Goal: Transaction & Acquisition: Purchase product/service

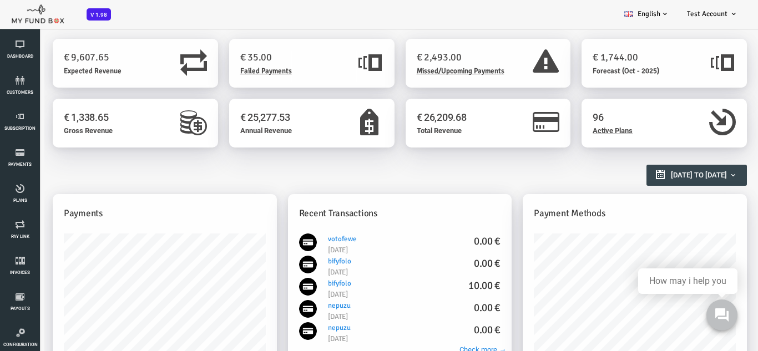
click at [250, 72] on span "Failed Payments" at bounding box center [236, 71] width 52 height 9
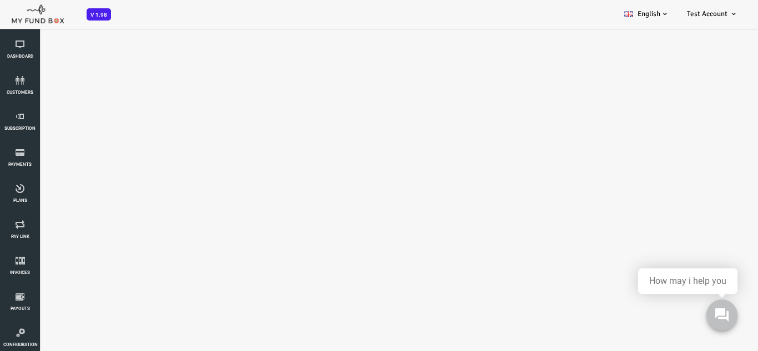
select select "100"
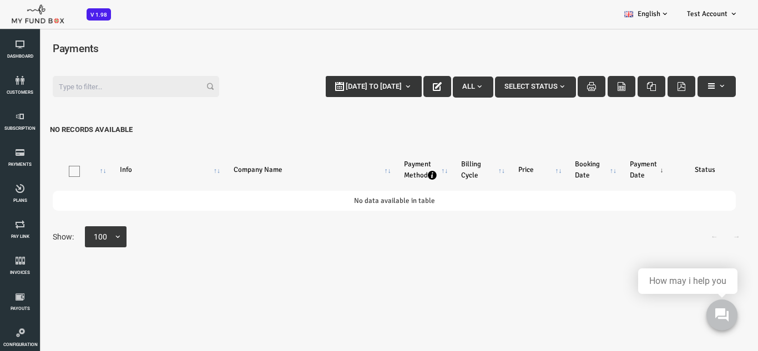
type input "12-09-2025"
type input "19-09-2025"
click at [340, 92] on button "12-09-2025 to 19-09-2025" at bounding box center [343, 86] width 96 height 21
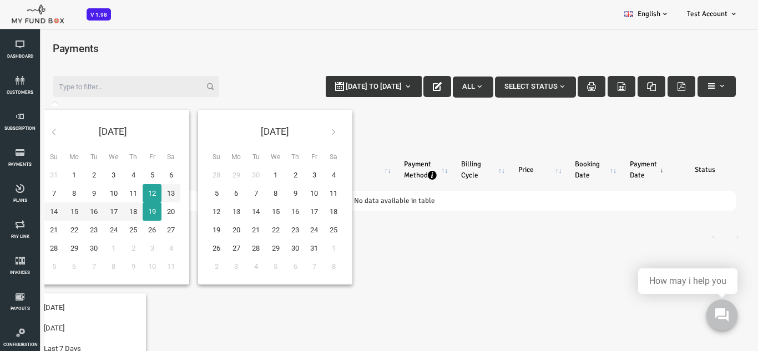
type input "01-09-2025"
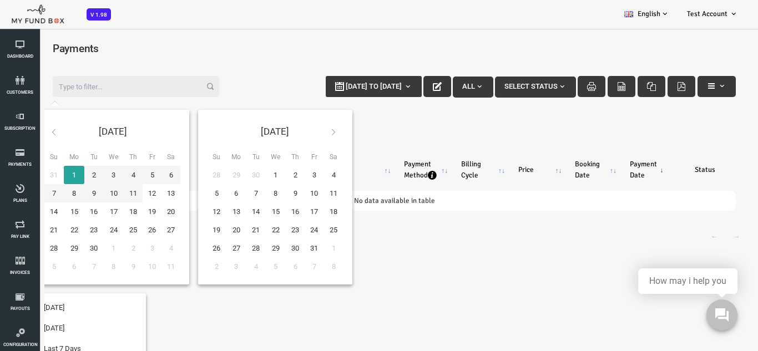
type input "03-09-2025"
drag, startPoint x: 225, startPoint y: 82, endPoint x: 200, endPoint y: 87, distance: 25.9
click at [226, 82] on div "Filter: 12-09-2025 to 19-09-2025 All Select Status No records available" at bounding box center [363, 108] width 705 height 87
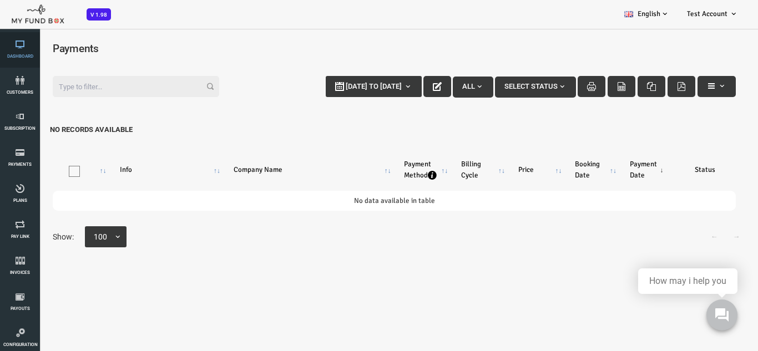
click at [19, 43] on icon at bounding box center [19, 44] width 33 height 9
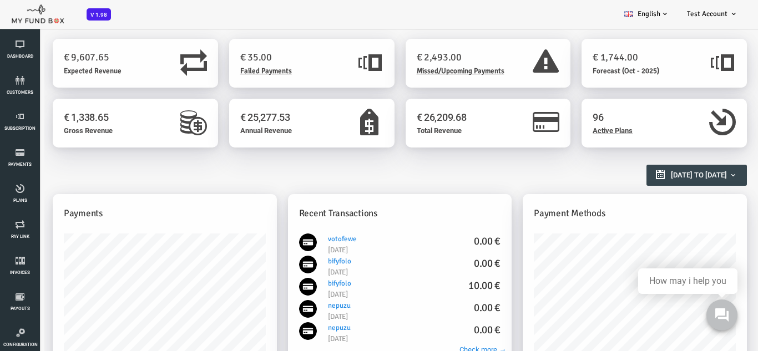
click at [444, 72] on span "Missed/Upcoming Payments" at bounding box center [430, 71] width 88 height 9
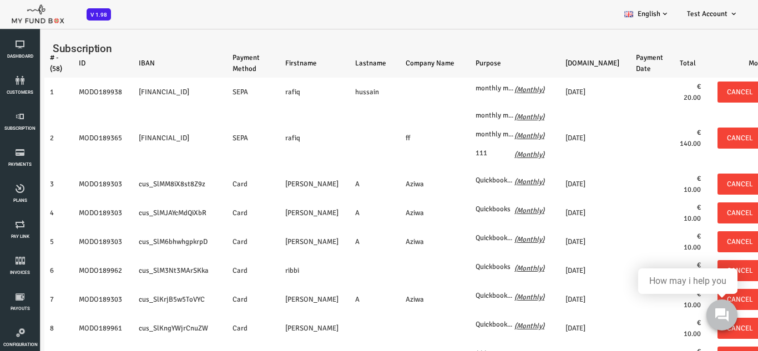
select select "100"
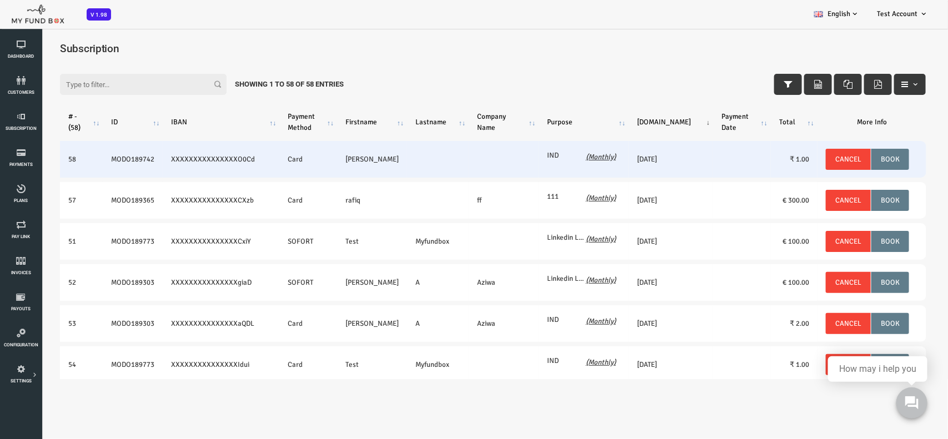
click at [617, 160] on td "20250913-- 13.09.2025" at bounding box center [633, 158] width 84 height 37
click at [617, 159] on td "20250913-- 13.09.2025" at bounding box center [633, 158] width 84 height 37
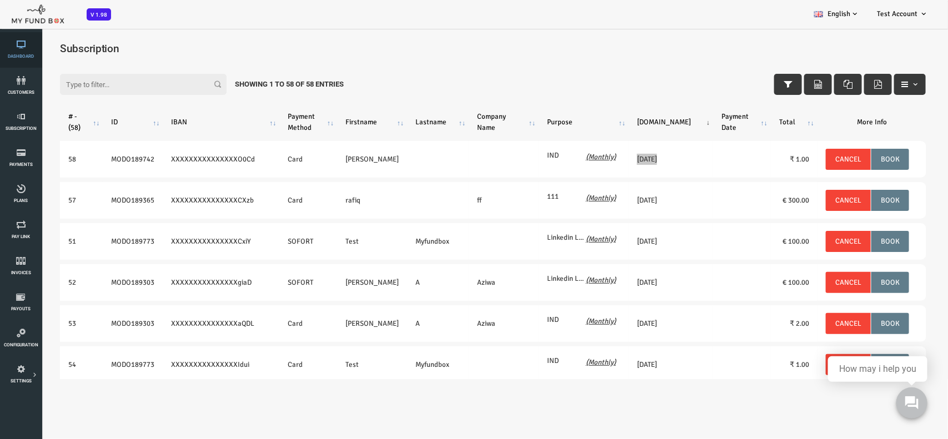
click at [24, 44] on icon at bounding box center [20, 44] width 35 height 9
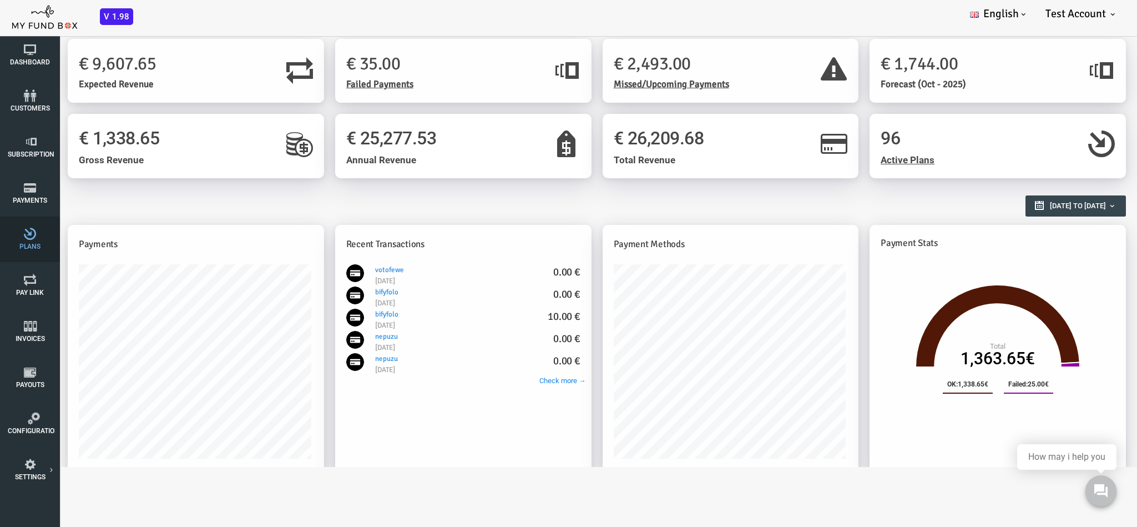
click at [32, 230] on icon at bounding box center [30, 234] width 44 height 12
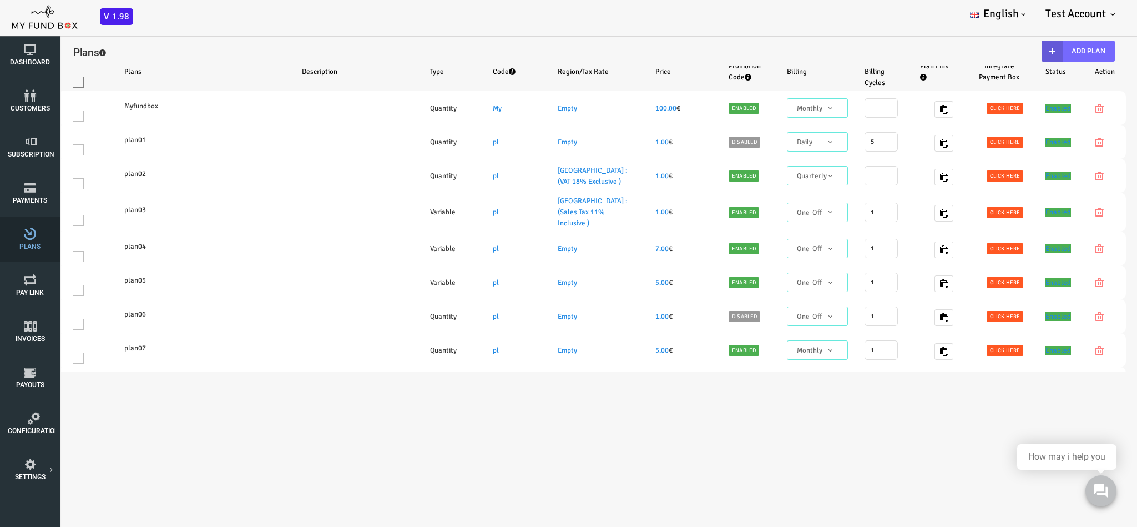
select select "100"
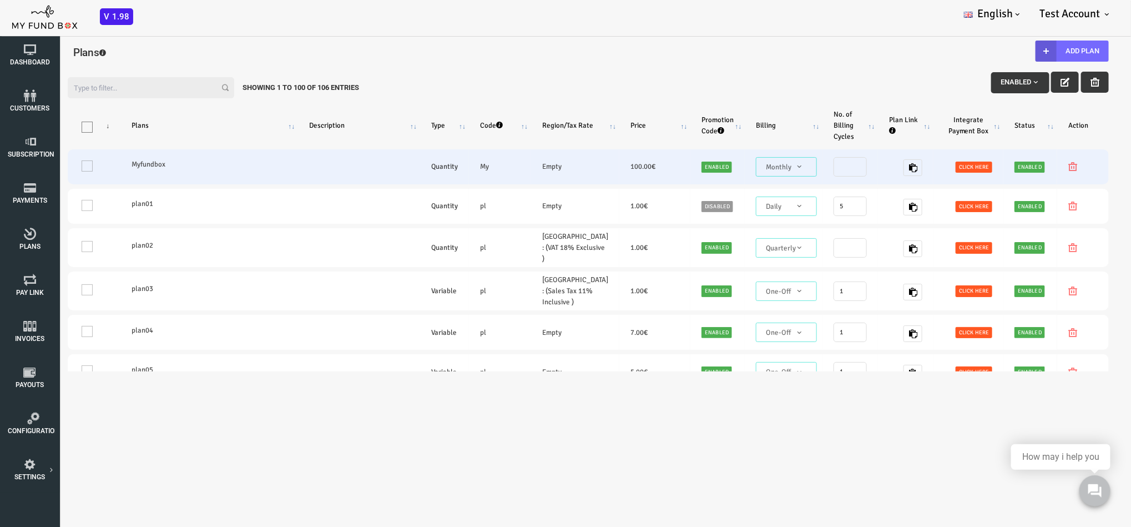
click at [93, 163] on label "Myfundbox" at bounding box center [163, 163] width 155 height 11
click at [574, 162] on td "100.00 €" at bounding box center [609, 166] width 71 height 35
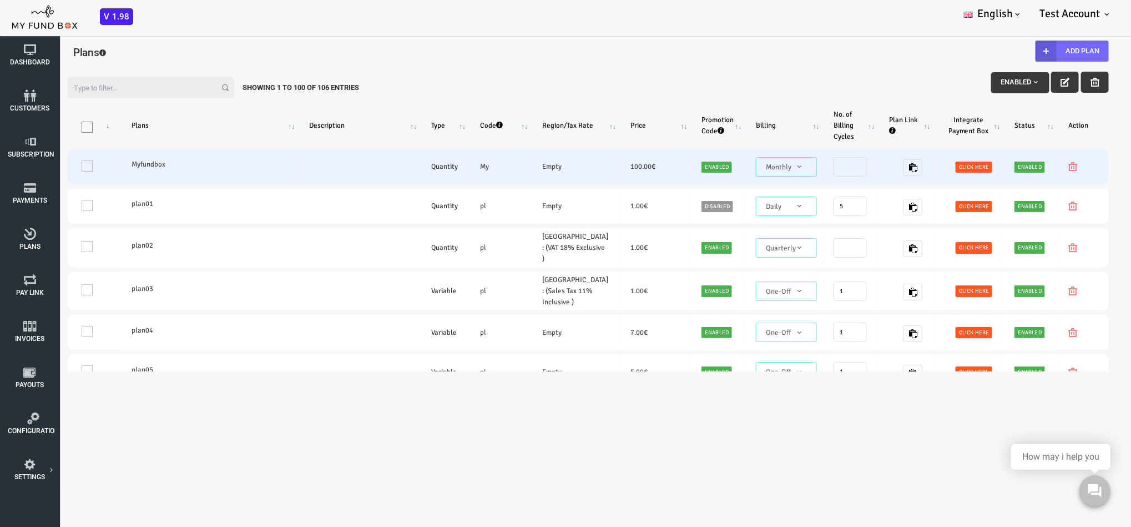
click at [574, 162] on td "100.00 €" at bounding box center [609, 166] width 71 height 35
click at [758, 162] on span "Click here" at bounding box center [928, 166] width 37 height 11
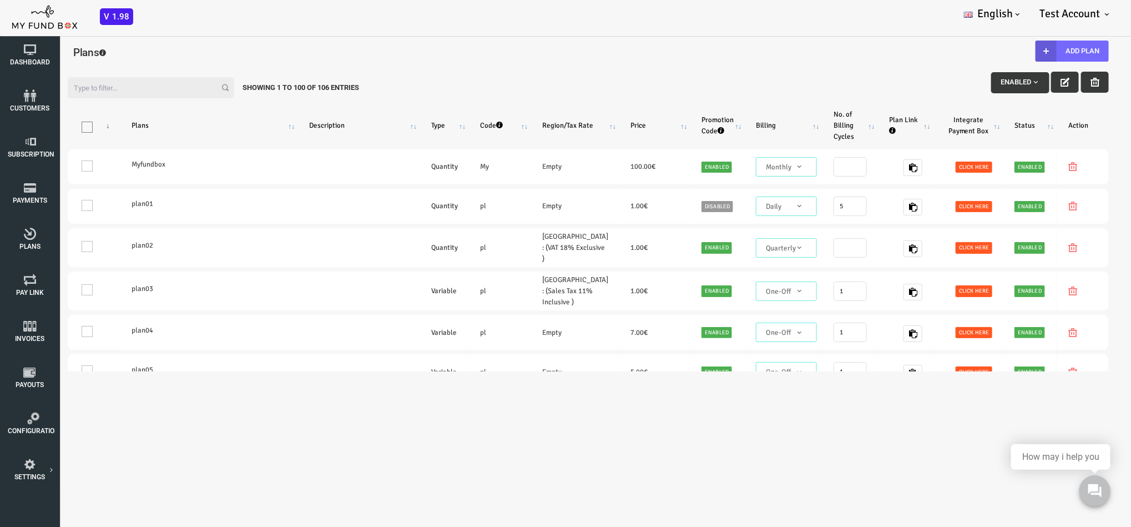
type textarea "<iframe height="700px" width="100%" allowfullscreen="" frameborder="0" mozallow…"
type textarea "https://app.myfundbox.com/OVP.jsf?orgid=1313&projectId=3696&projProdId=36381"
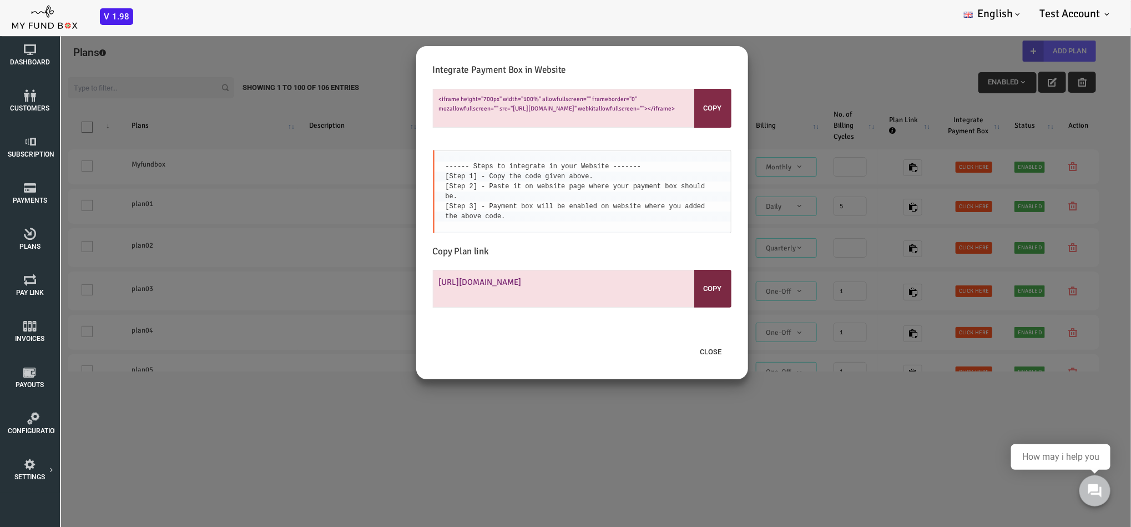
click at [669, 283] on button "Copy" at bounding box center [667, 288] width 37 height 38
click at [0, 0] on span "customers" at bounding box center [0, 0] width 0 height 0
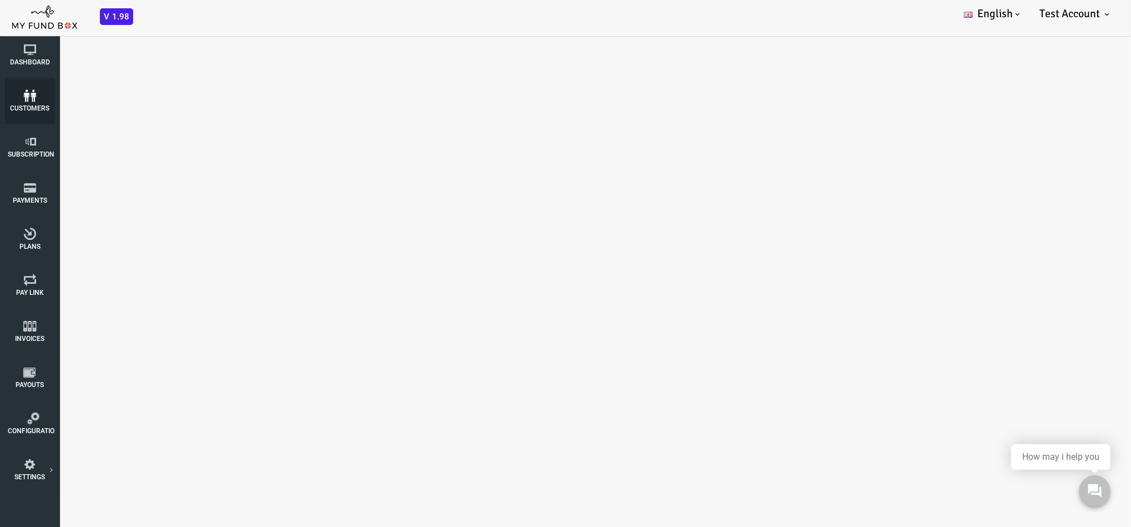
select select "100"
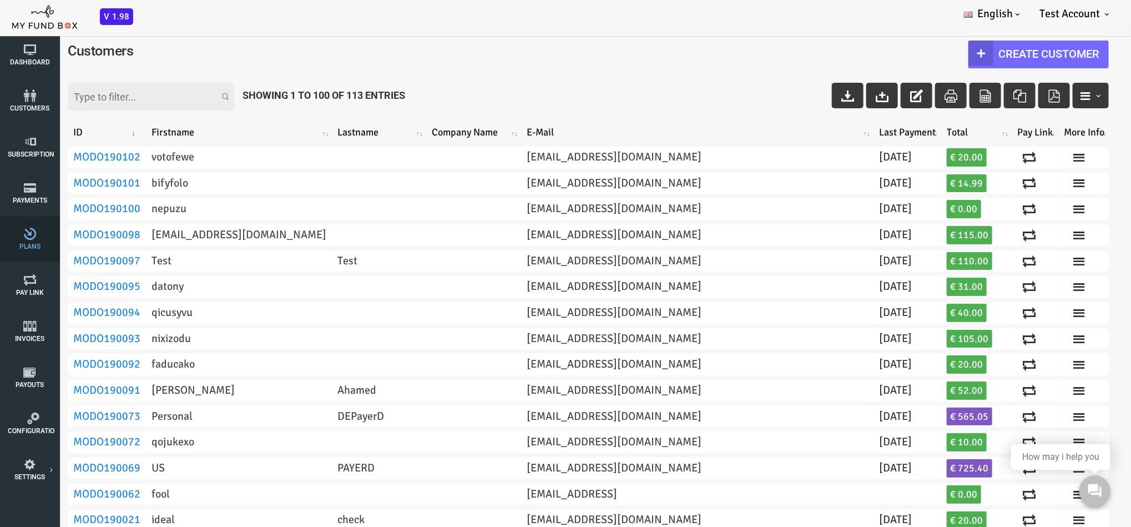
click at [0, 0] on span "Plans" at bounding box center [0, 0] width 0 height 0
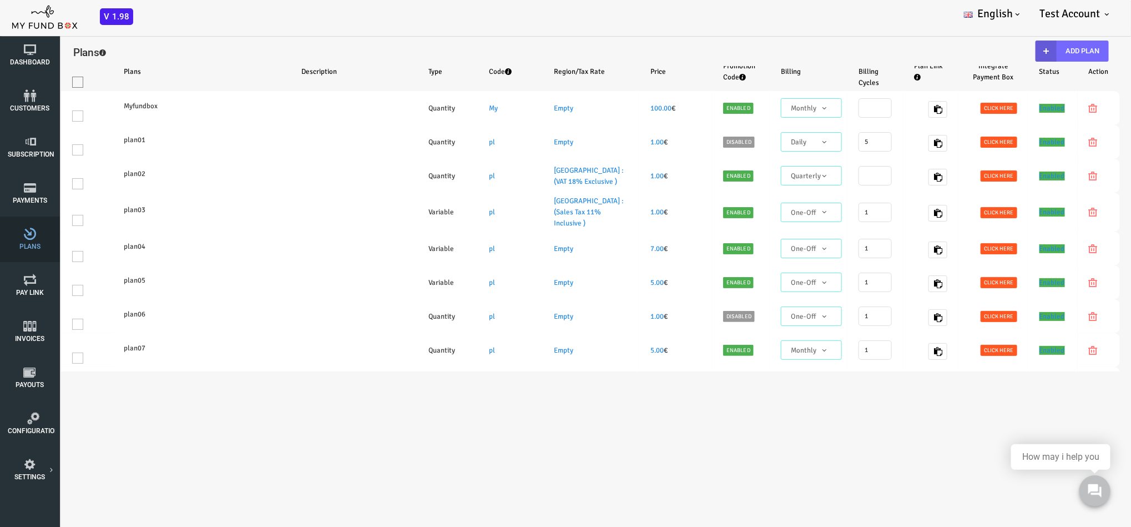
select select "100"
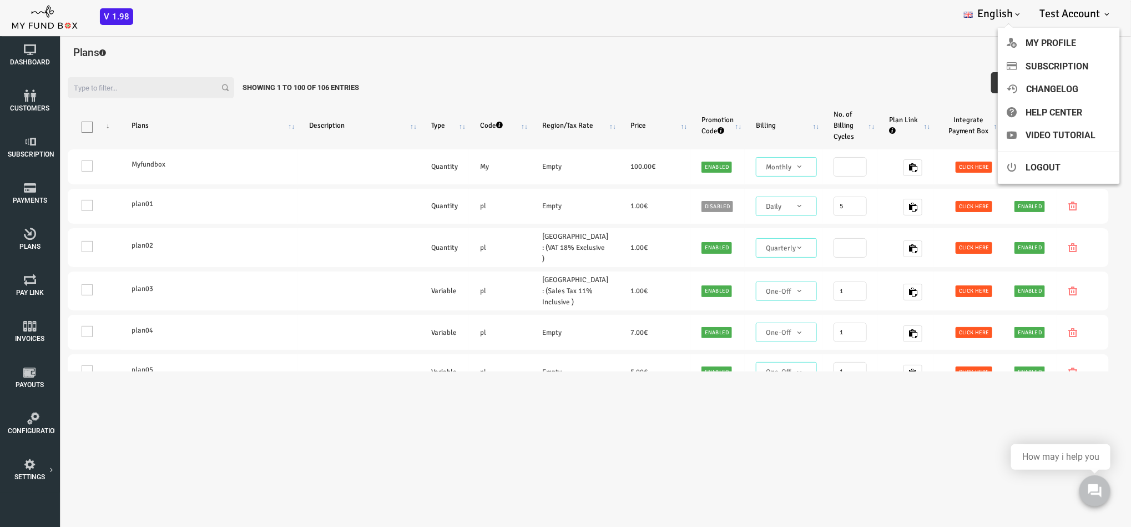
click at [758, 7] on span "Test Account" at bounding box center [1070, 14] width 61 height 14
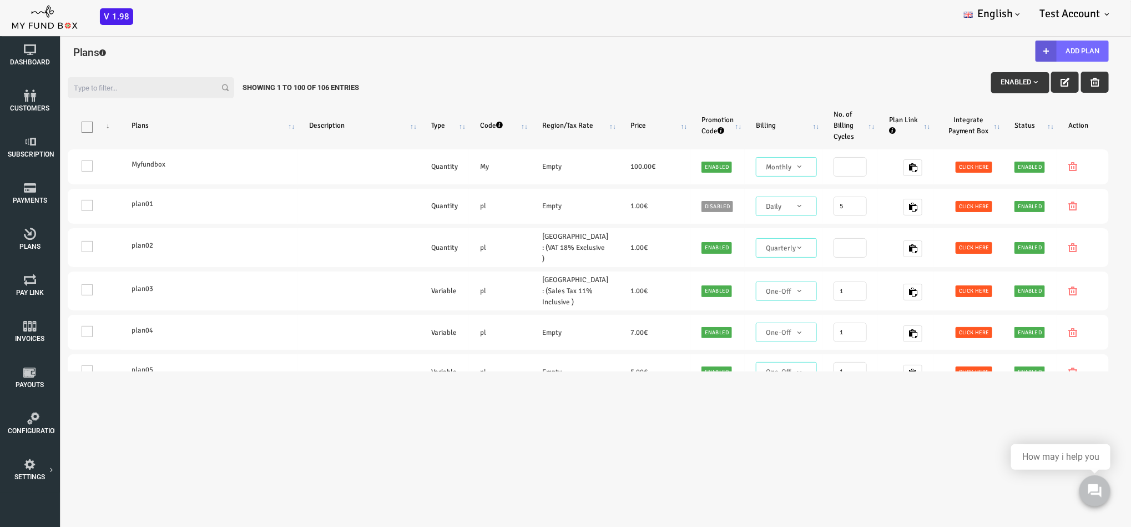
click at [758, 7] on span "Test Account" at bounding box center [1070, 14] width 61 height 14
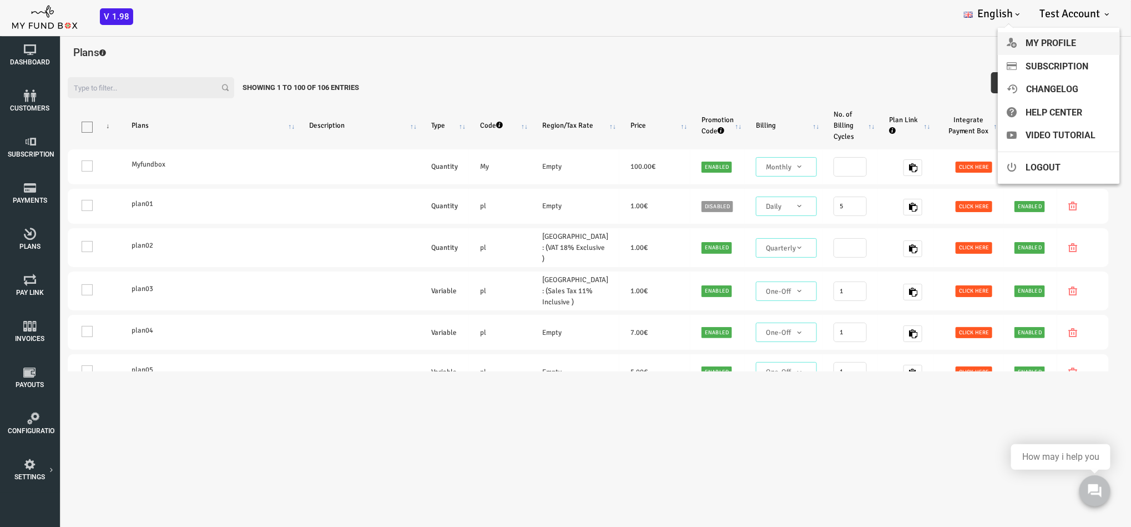
click at [758, 38] on link "My profile" at bounding box center [1059, 43] width 122 height 23
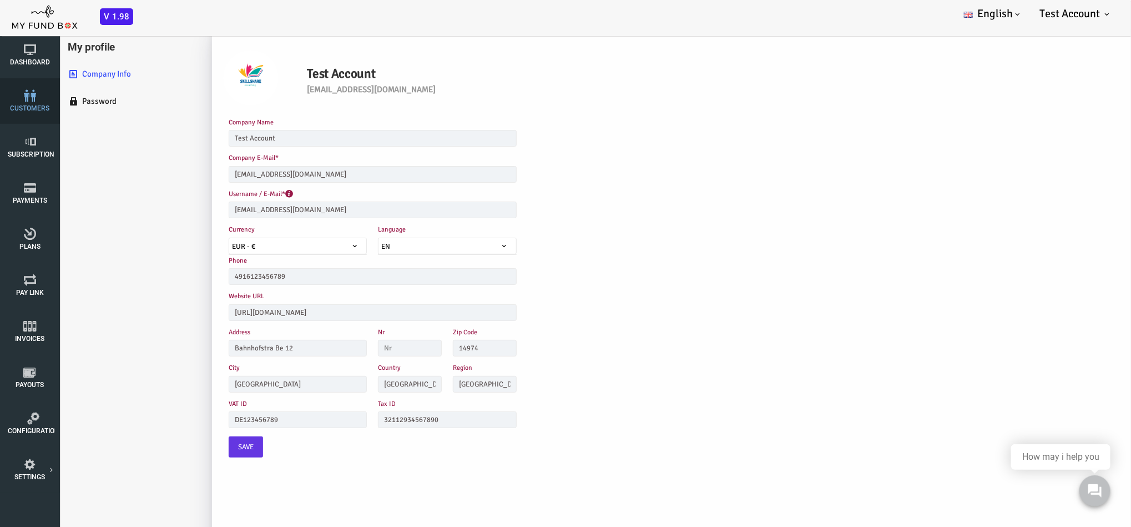
click at [30, 112] on link "customers" at bounding box center [30, 101] width 50 height 46
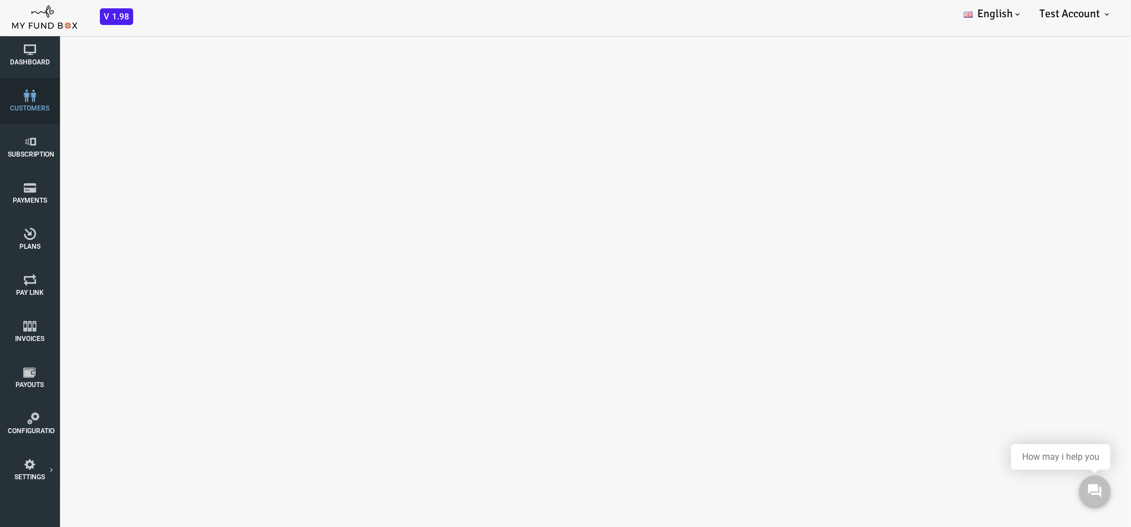
select select "100"
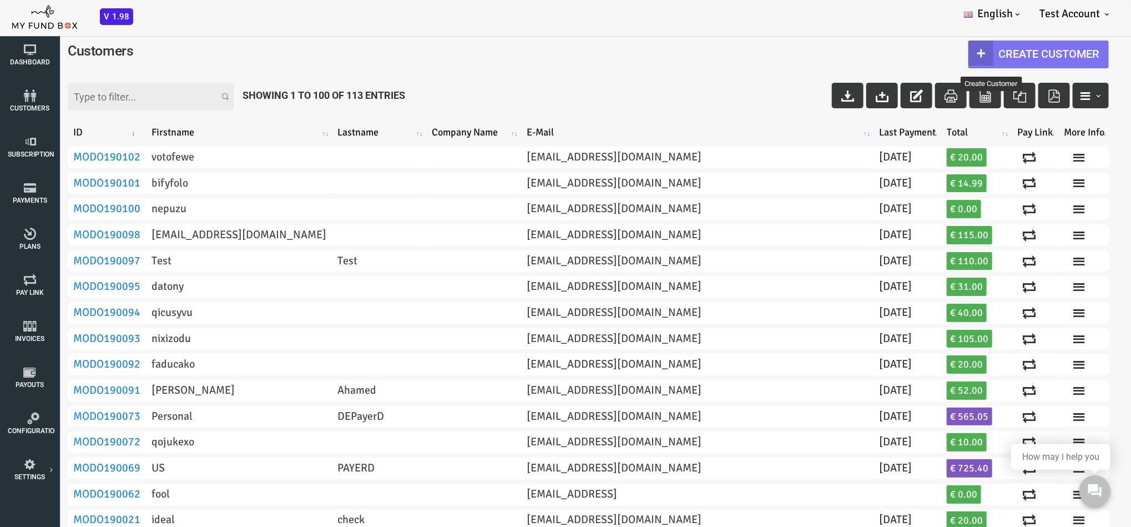
click at [758, 50] on link "Create Customer" at bounding box center [993, 54] width 140 height 28
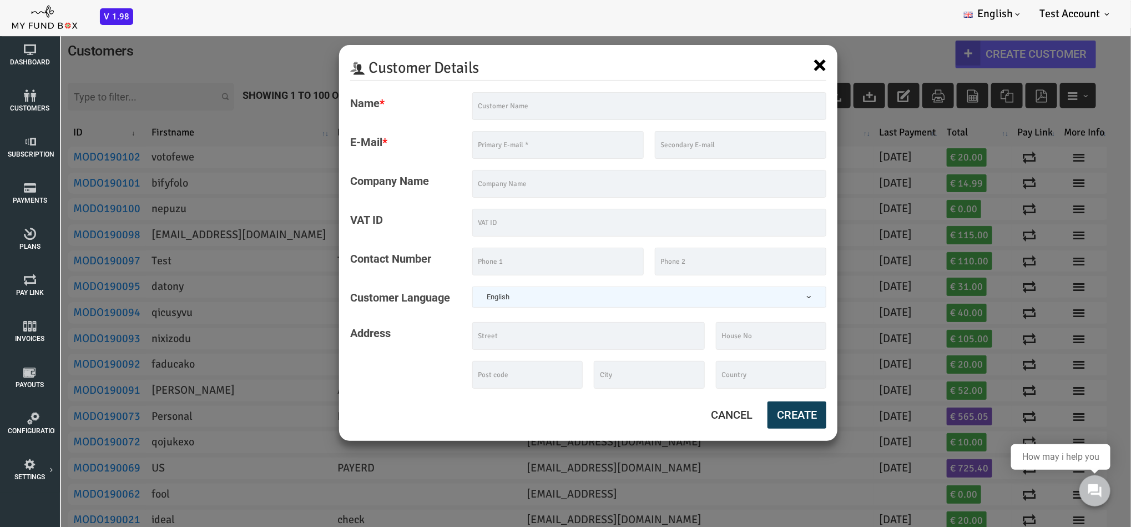
click at [758, 62] on button "×" at bounding box center [774, 65] width 13 height 26
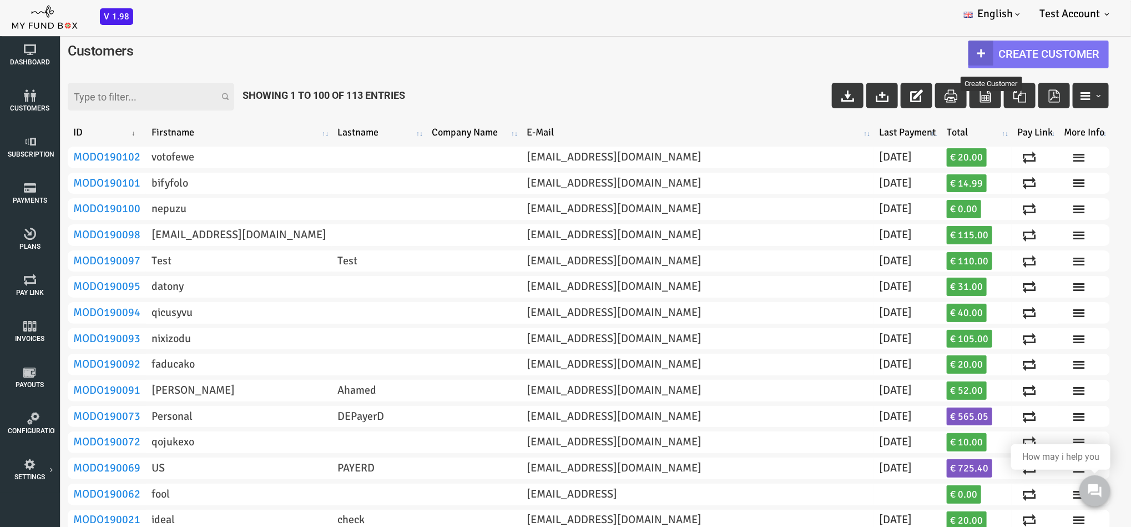
click at [758, 48] on link "Create Customer" at bounding box center [993, 54] width 140 height 28
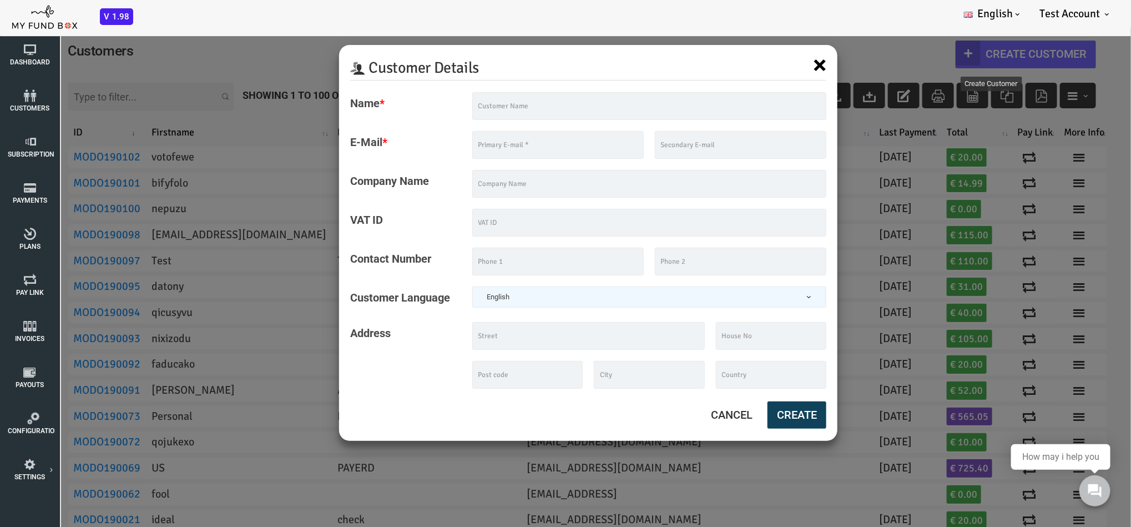
click at [758, 63] on button "×" at bounding box center [774, 65] width 13 height 26
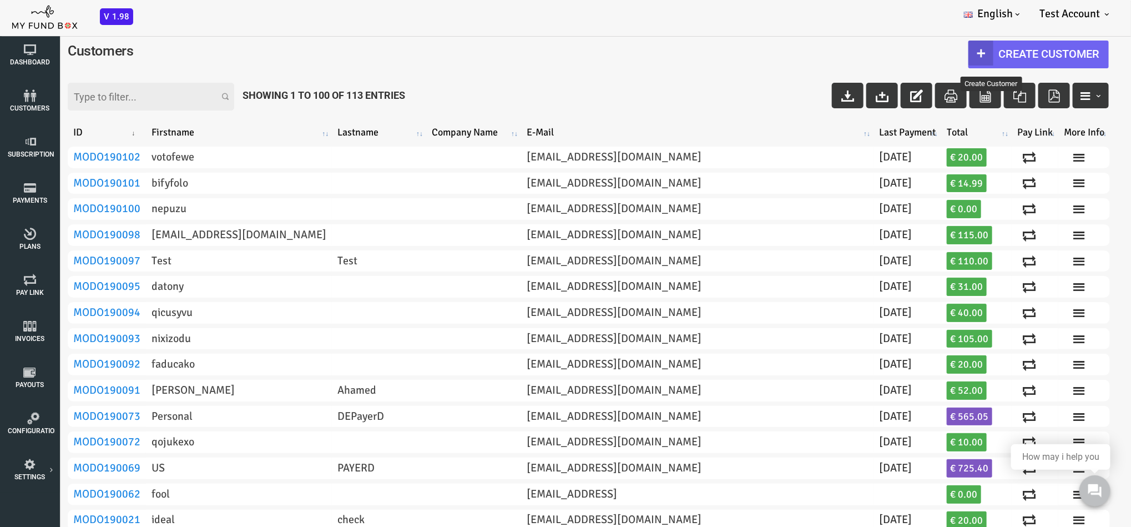
click at [758, 56] on link "Create Customer" at bounding box center [993, 54] width 140 height 28
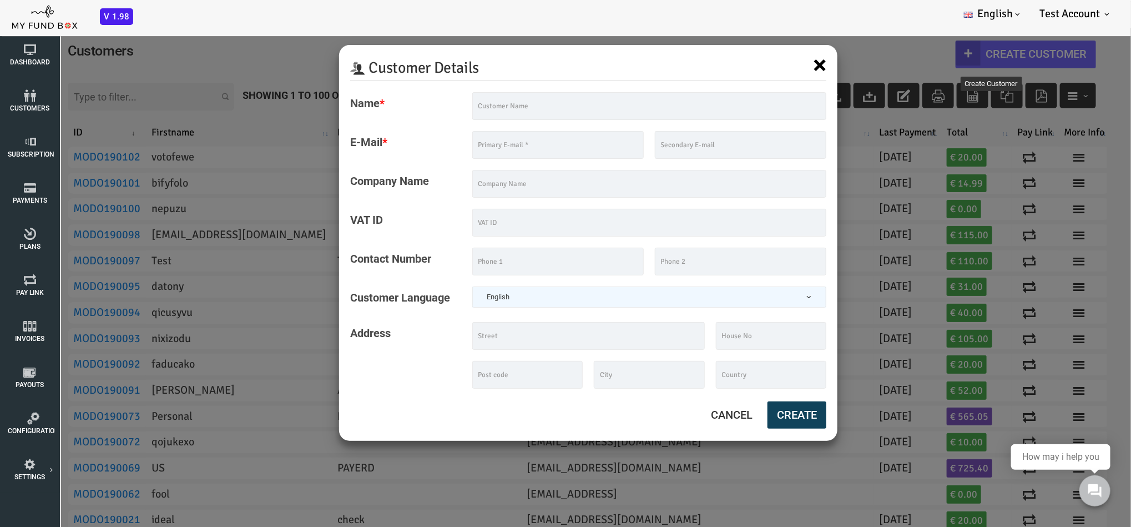
click at [758, 59] on button "×" at bounding box center [774, 65] width 13 height 26
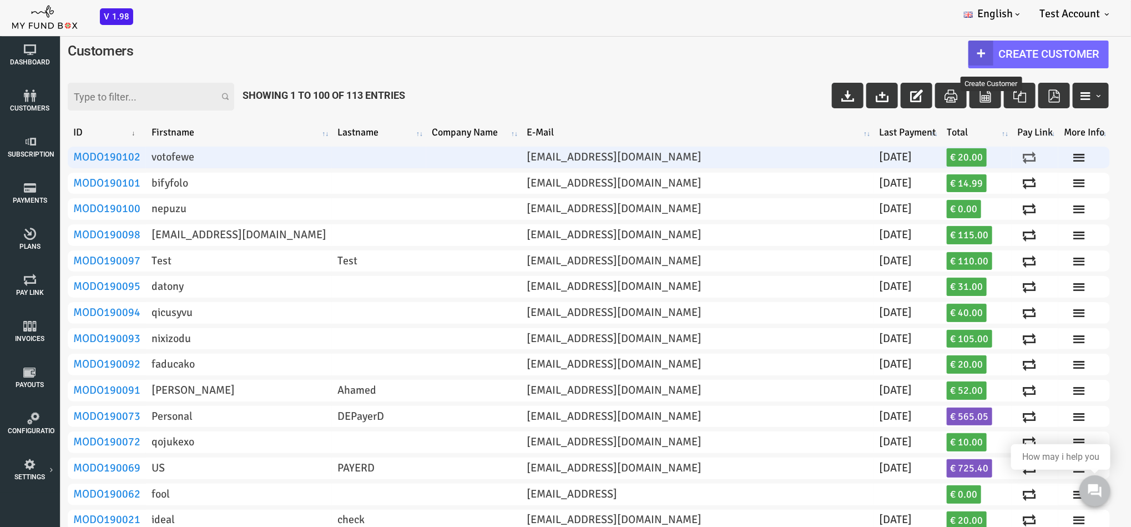
click at [758, 150] on icon at bounding box center [984, 156] width 13 height 13
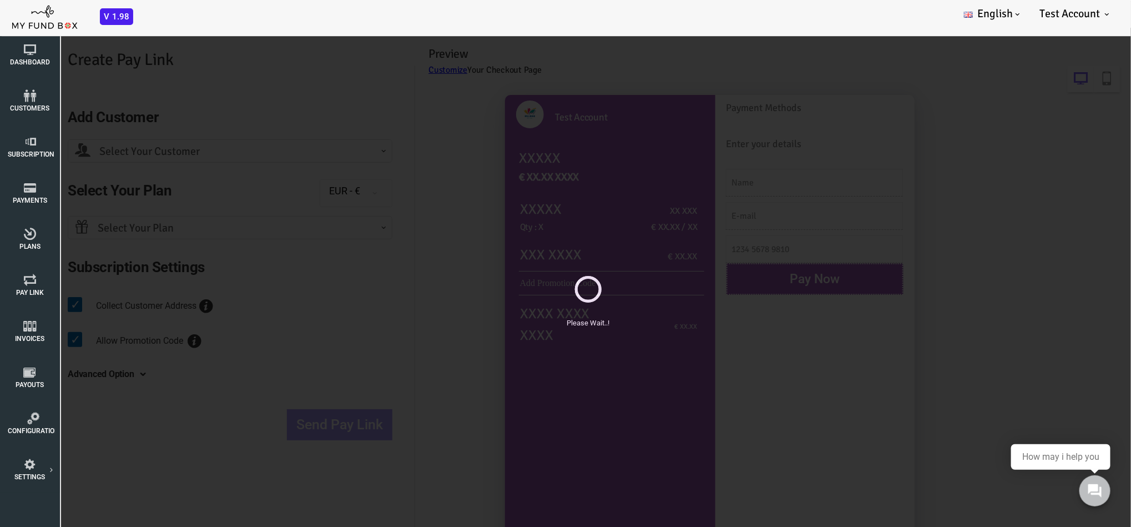
select select "votofewe@forexnews.bg"
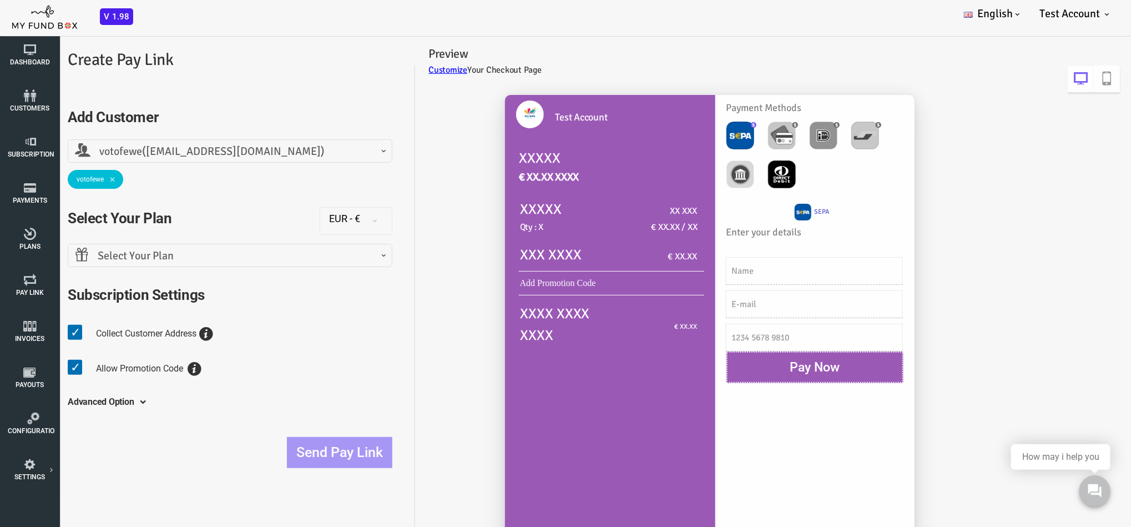
click at [329, 256] on span "Select Your Plan" at bounding box center [184, 255] width 310 height 17
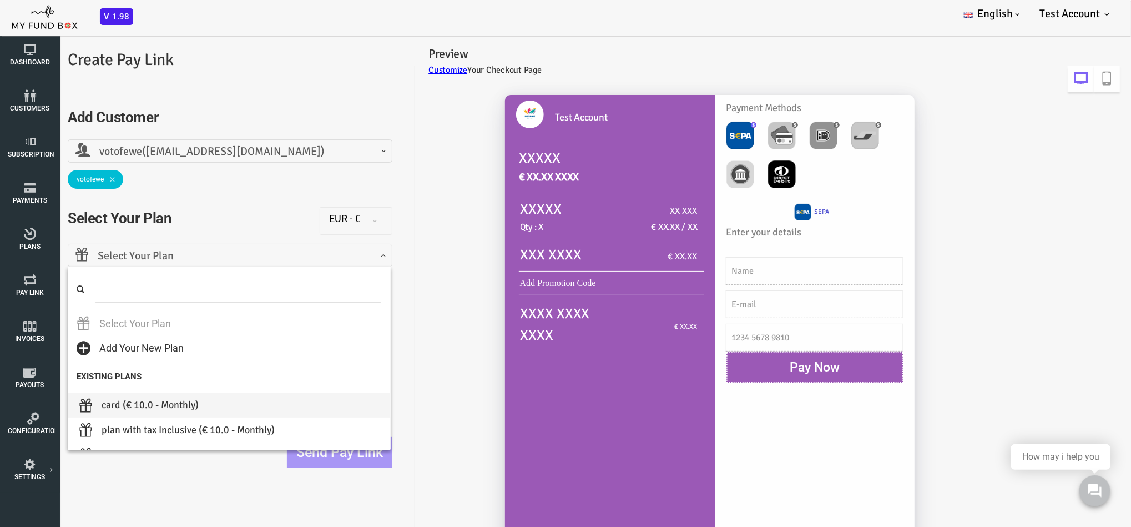
select select "card"
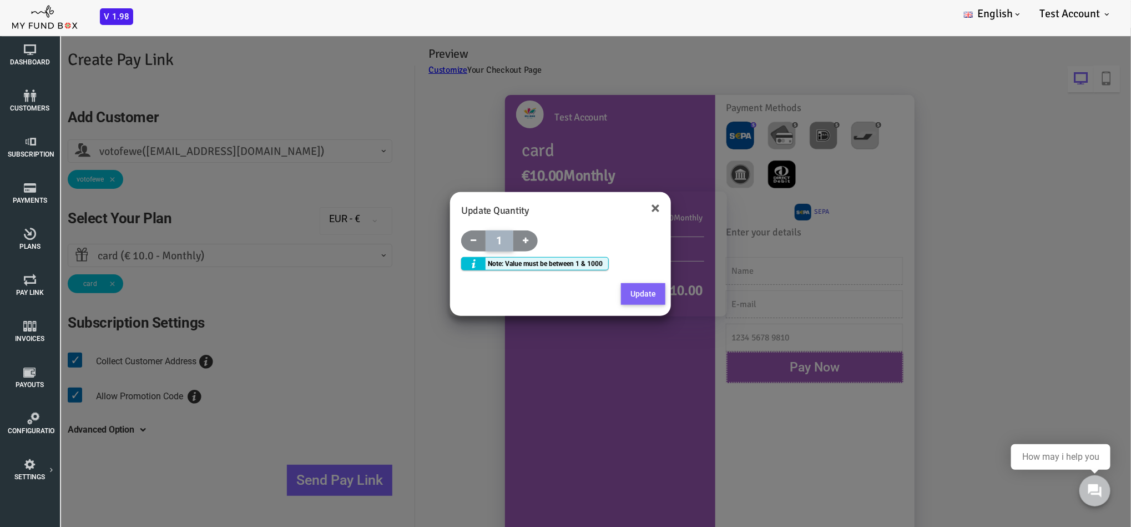
click at [592, 293] on button "Update" at bounding box center [598, 294] width 44 height 22
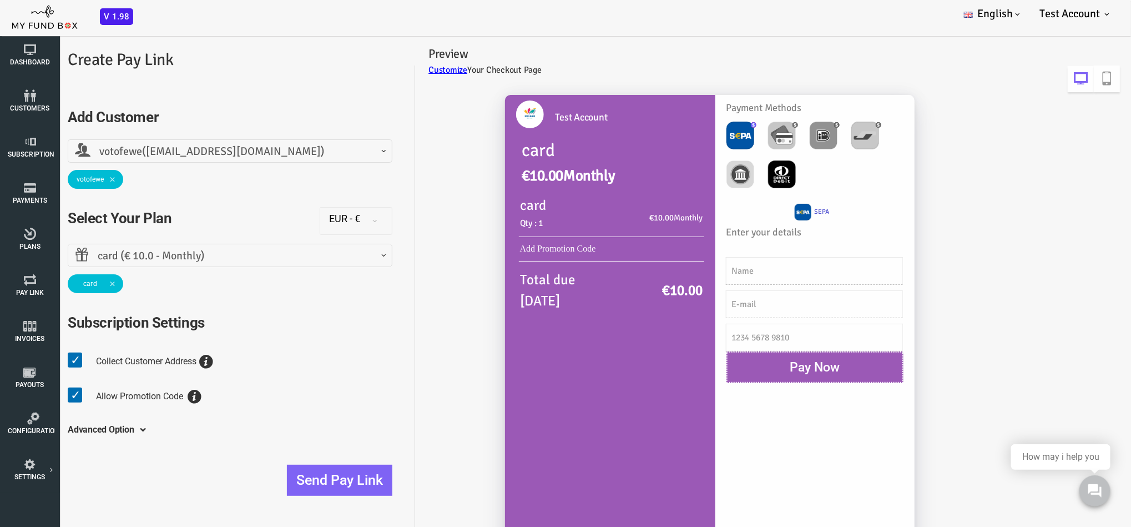
click at [190, 144] on span "votofewe(votofewe@forexnews.bg)" at bounding box center [184, 151] width 310 height 17
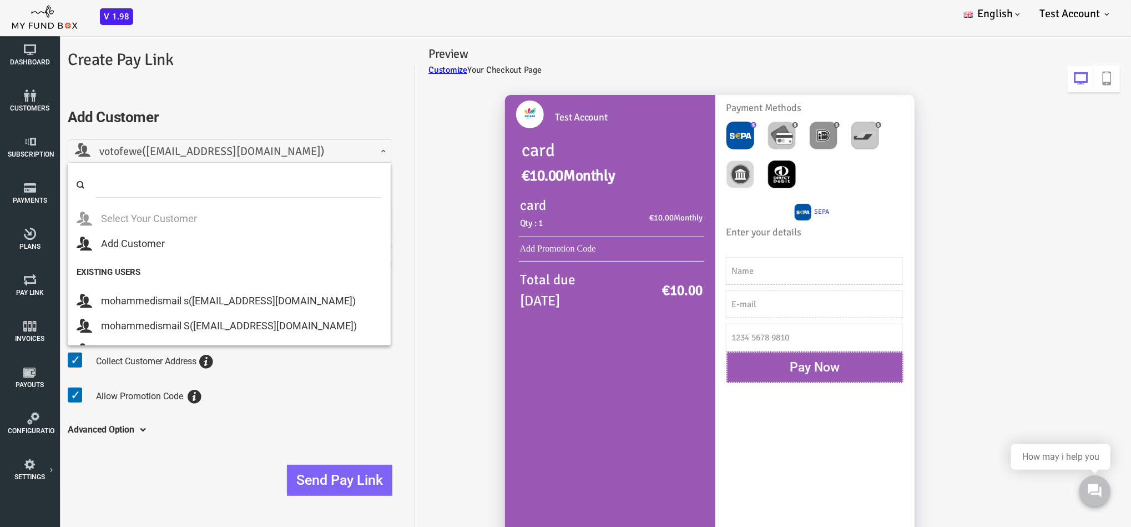
scroll to position [2763, 0]
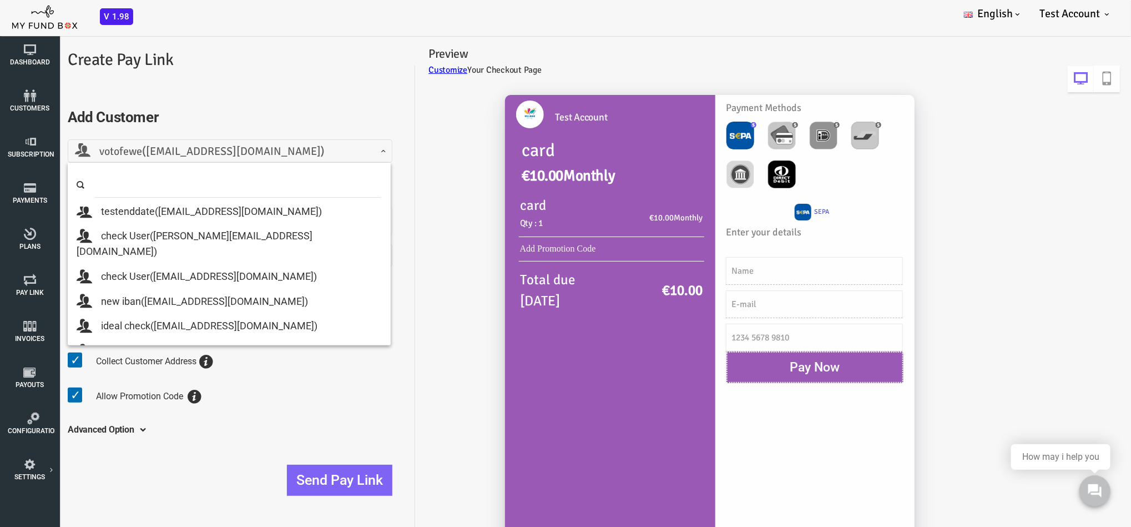
click at [241, 351] on div "Advanced Option Include Free Trial Days PayLater Please enter a valid date Init…" at bounding box center [184, 429] width 325 height 31
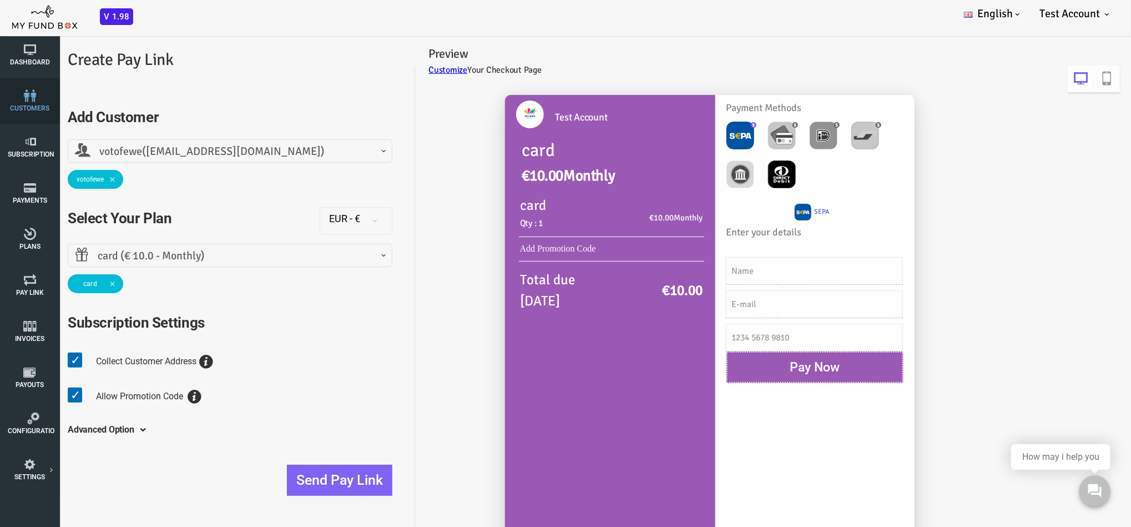
click at [33, 97] on icon at bounding box center [30, 95] width 44 height 12
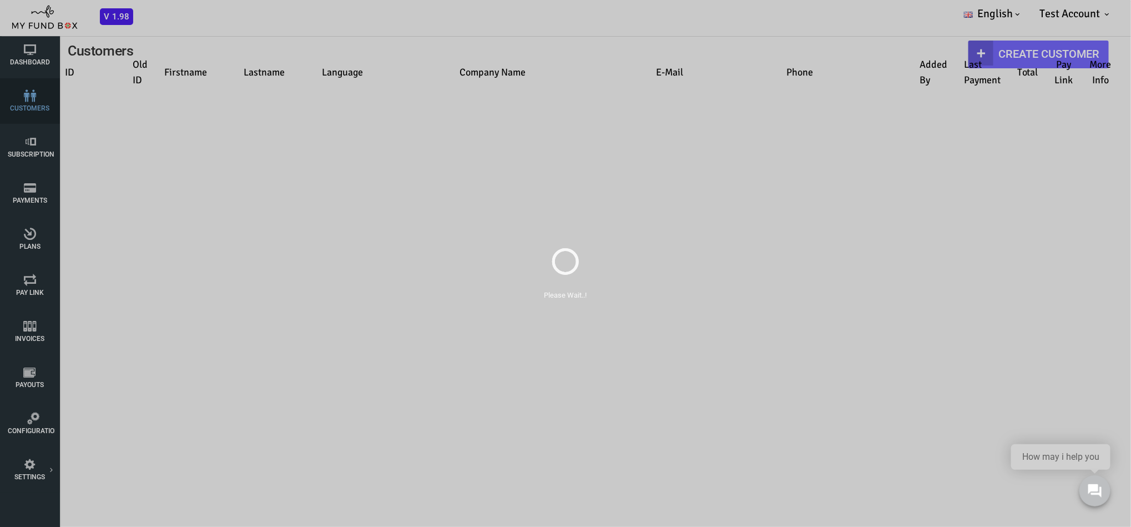
scroll to position [0, 0]
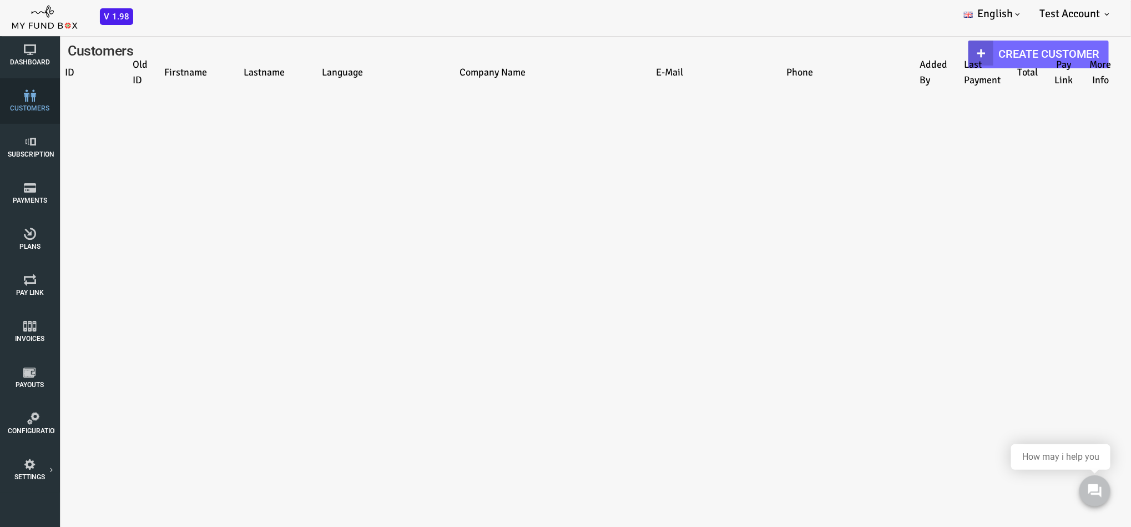
select select "100"
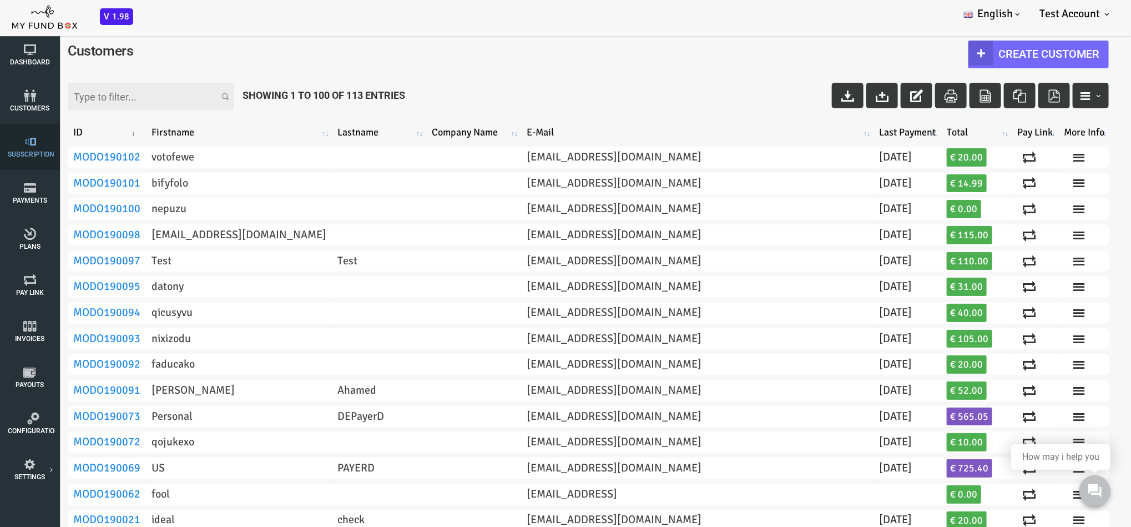
click at [0, 0] on span "Subscription" at bounding box center [0, 0] width 0 height 0
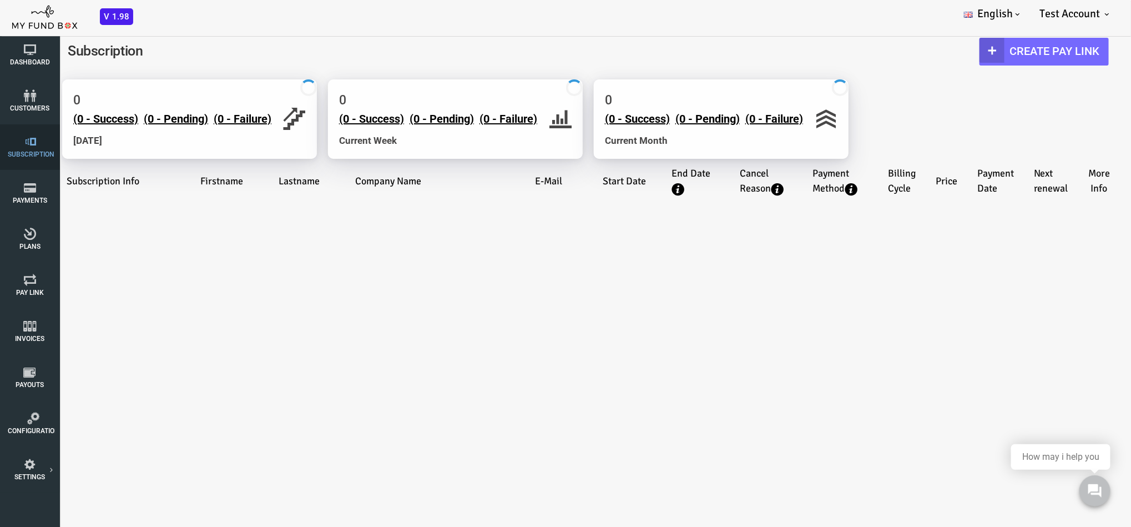
select select "100"
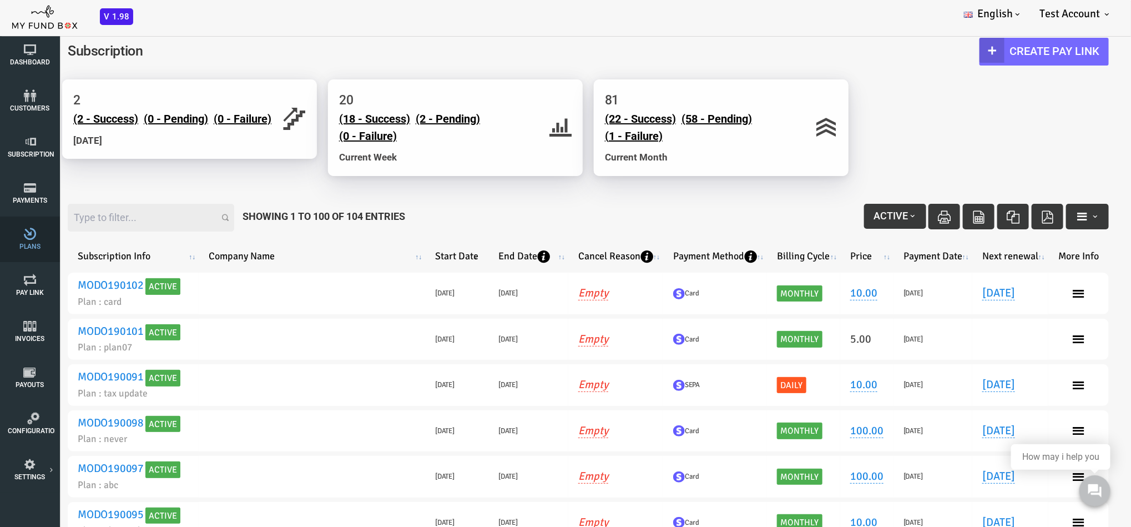
click at [18, 245] on link "Plans" at bounding box center [30, 239] width 50 height 46
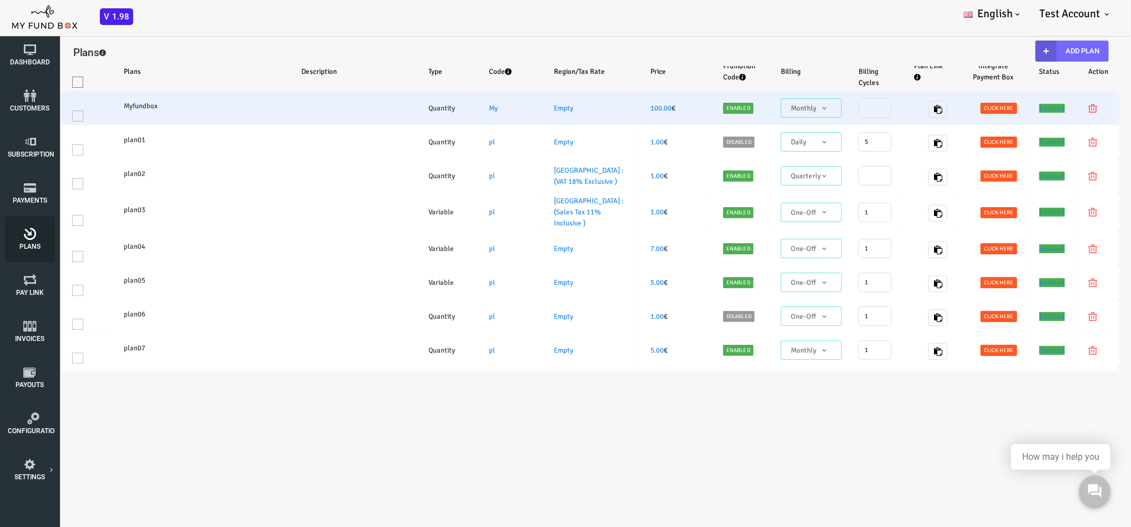
select select "100"
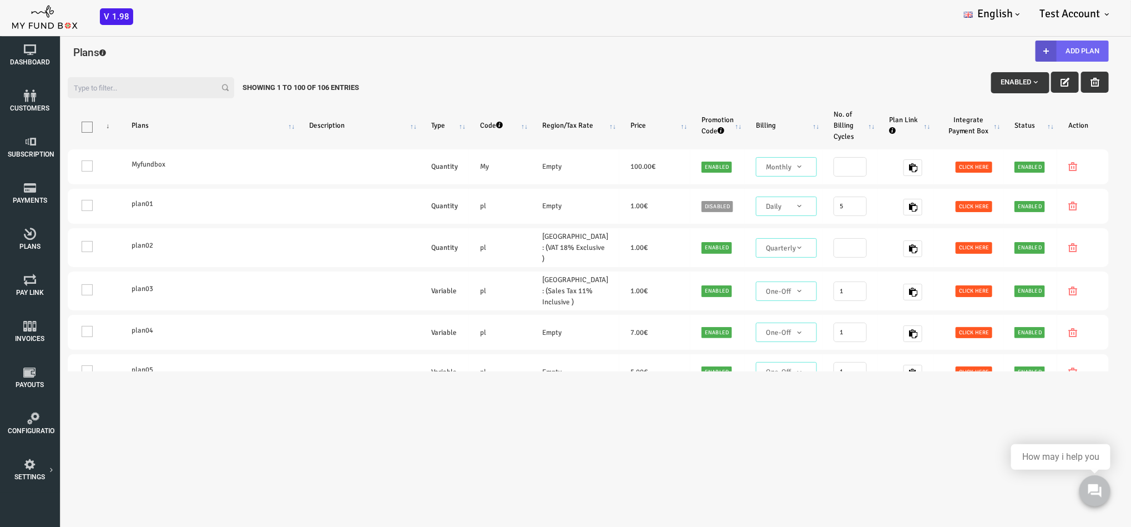
click at [758, 51] on button "Add Plan" at bounding box center [1026, 50] width 73 height 21
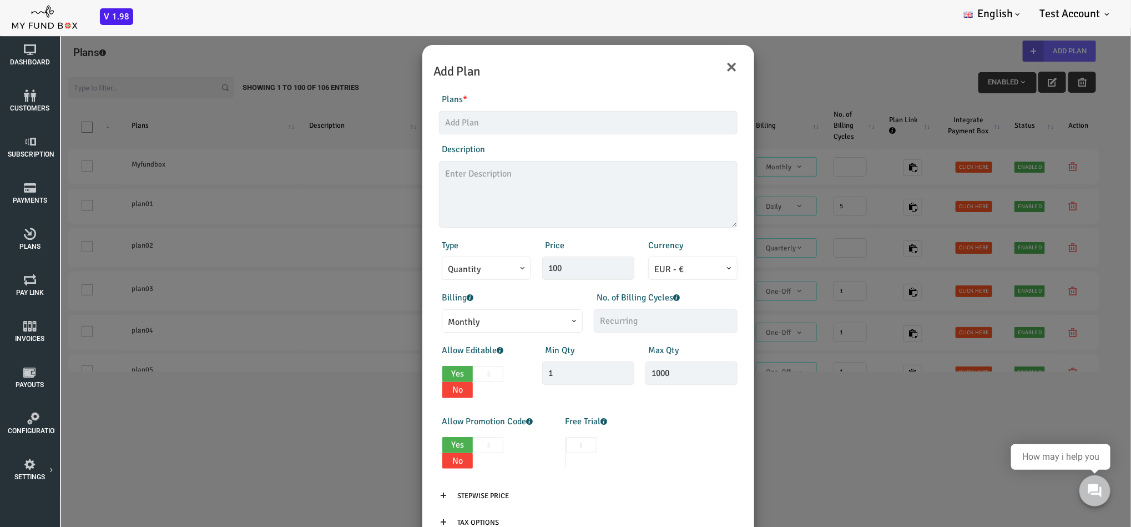
click at [448, 319] on span "Monthly" at bounding box center [466, 322] width 129 height 14
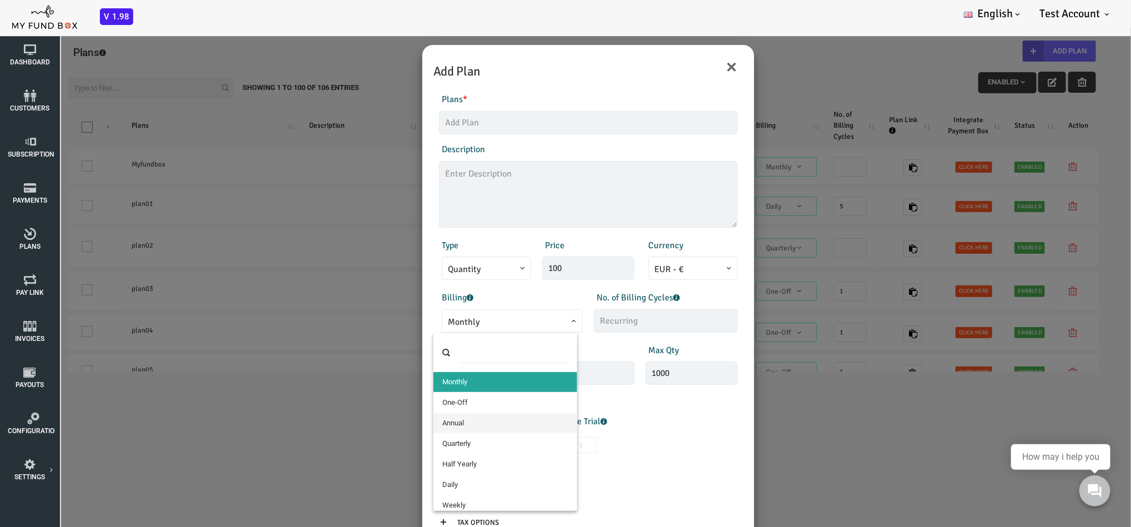
select select "7"
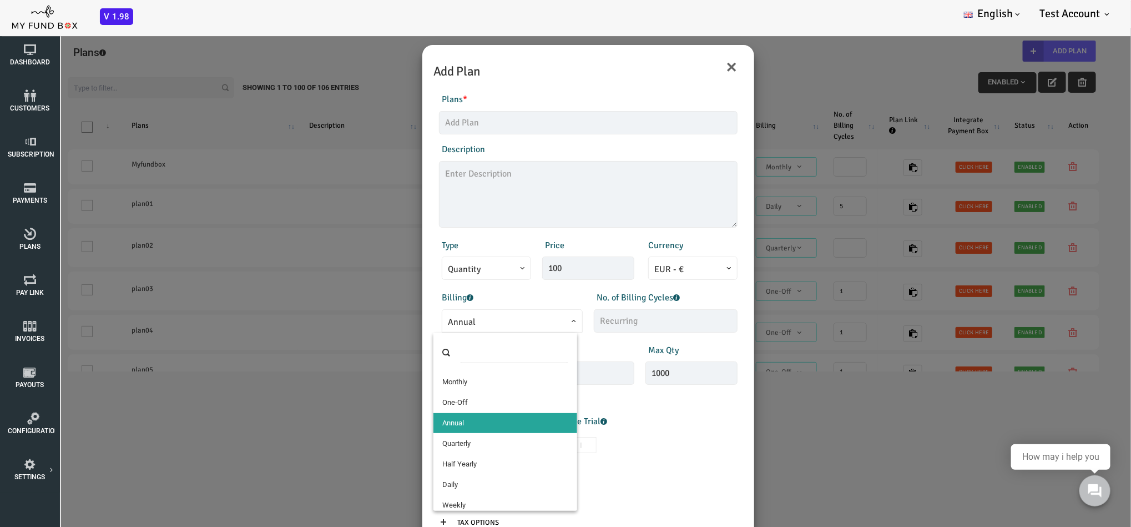
click at [447, 329] on span "Annual" at bounding box center [466, 320] width 141 height 23
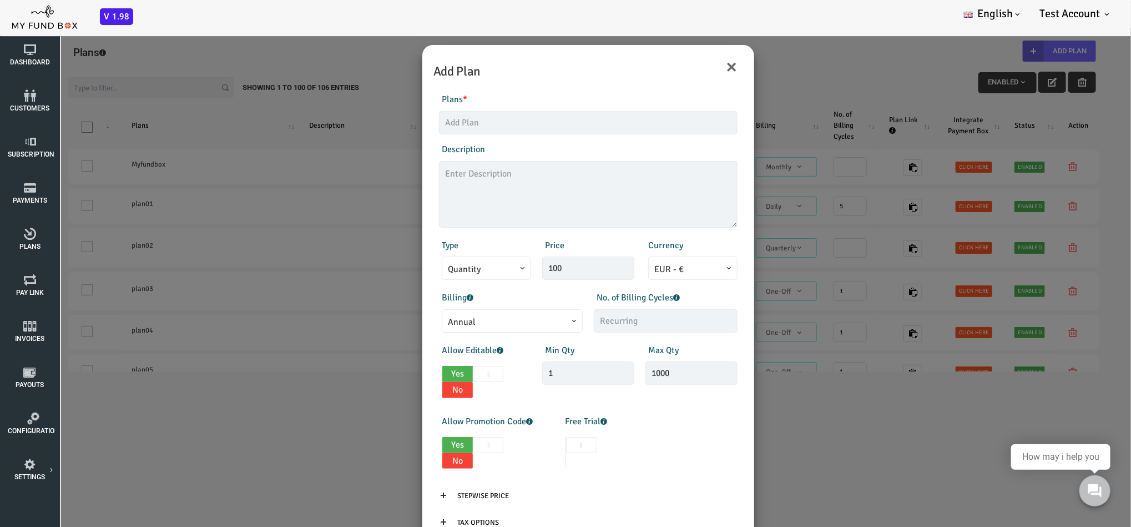
click at [304, 351] on div "× Add Plan Products Invoice Product is empty Plans * This field is required Des…" at bounding box center [543, 290] width 1086 height 527
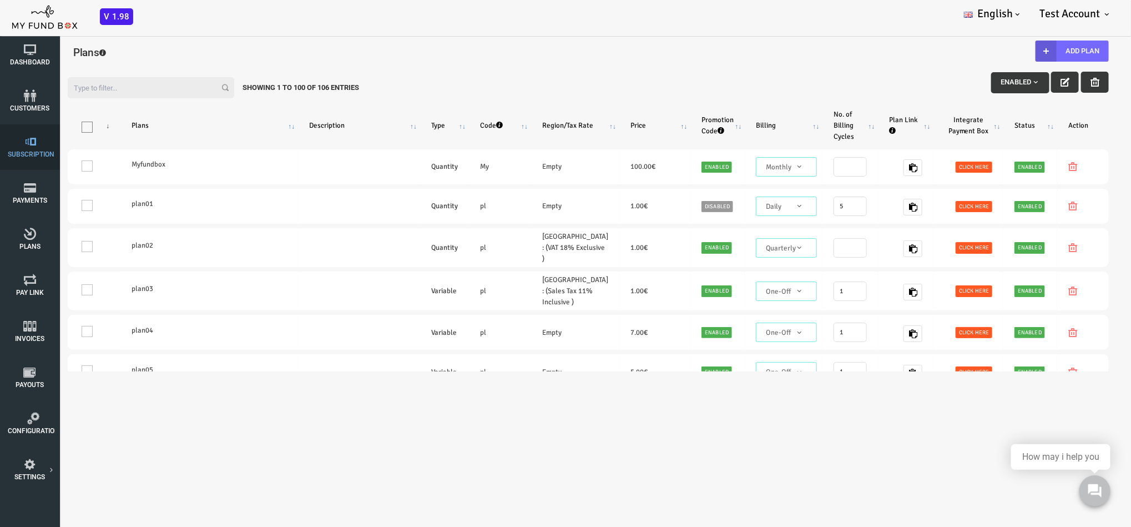
click at [25, 144] on icon at bounding box center [31, 141] width 47 height 12
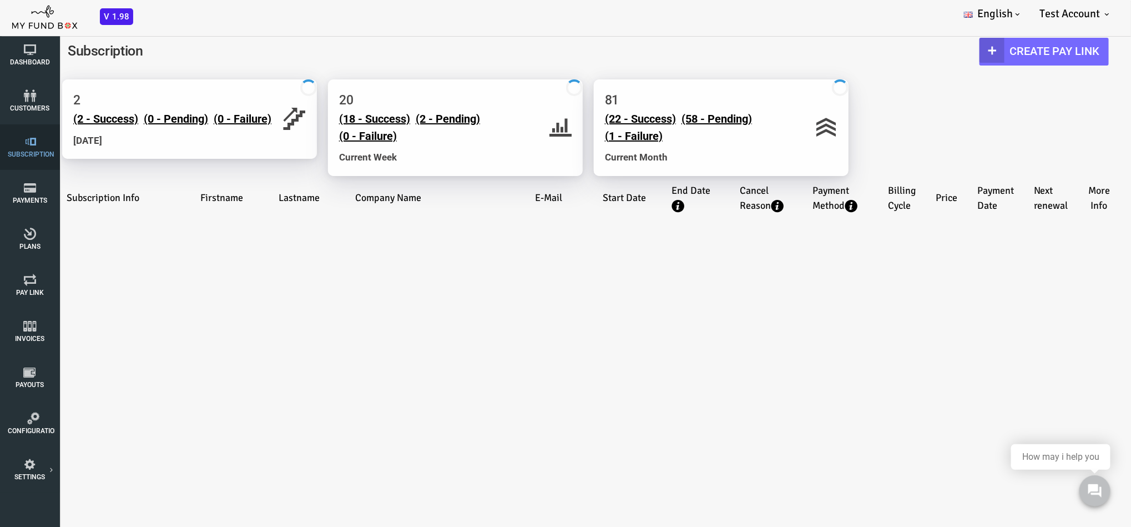
select select "100"
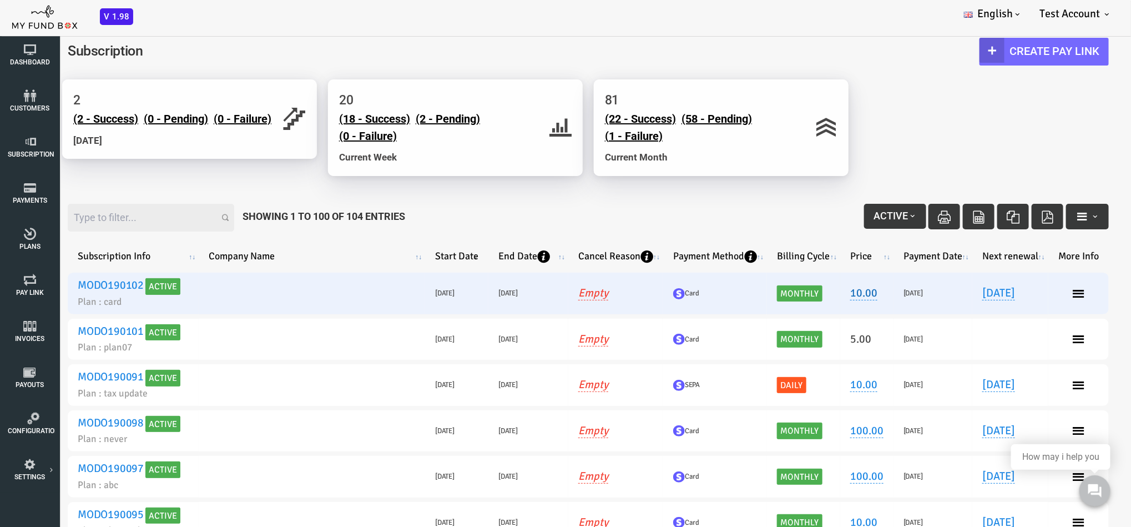
click at [758, 291] on link "10.00" at bounding box center [818, 292] width 27 height 14
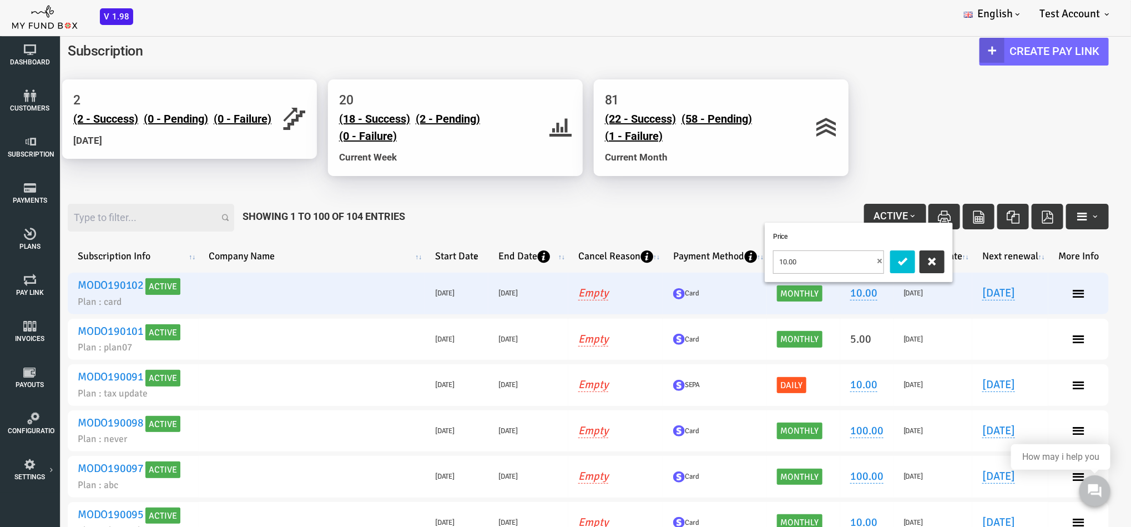
drag, startPoint x: 756, startPoint y: 263, endPoint x: 674, endPoint y: 273, distance: 82.8
click at [674, 273] on tr "MODO190102 Active Plan : card 20250911-- 11.09.2025 20260110-- 10.01.2026 Empty…" at bounding box center [542, 293] width 1041 height 42
type input "15"
click at [758, 258] on icon "submit" at bounding box center [857, 260] width 13 height 13
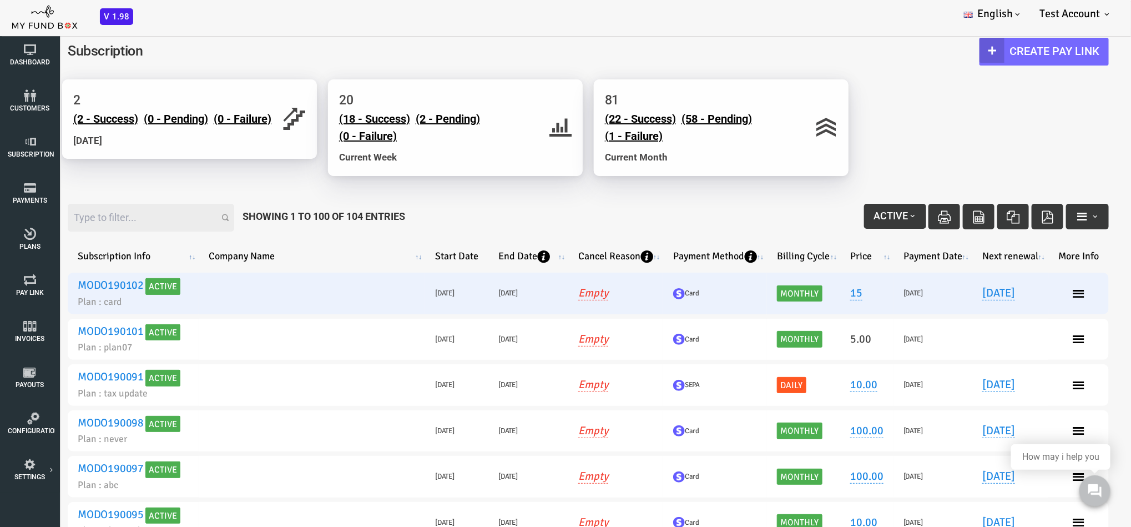
click at [758, 288] on h6 "11.09.2025" at bounding box center [887, 292] width 59 height 11
click at [740, 291] on span "Monthly" at bounding box center [755, 293] width 46 height 17
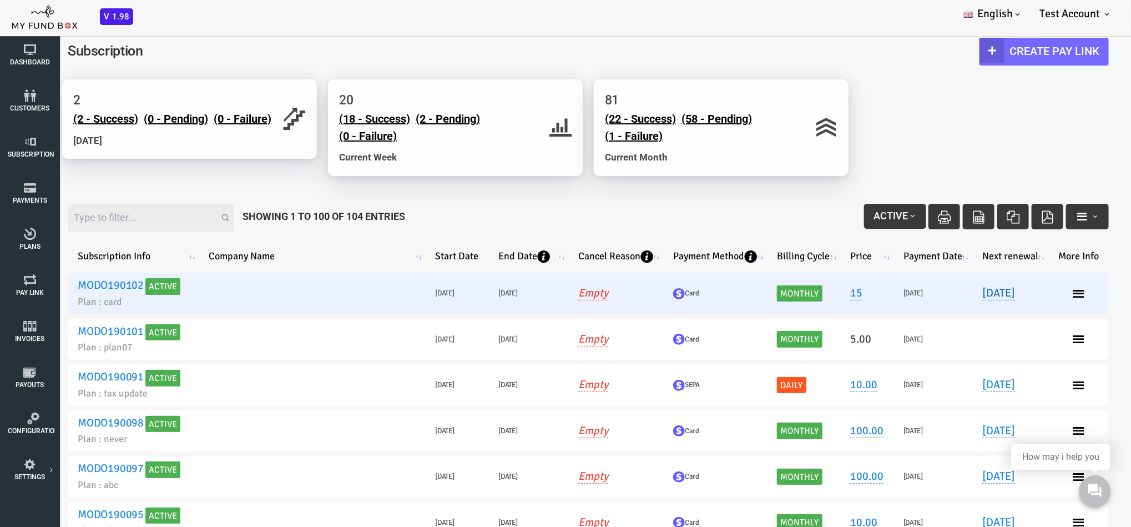
click at [758, 290] on link "12.10.2025" at bounding box center [953, 292] width 33 height 14
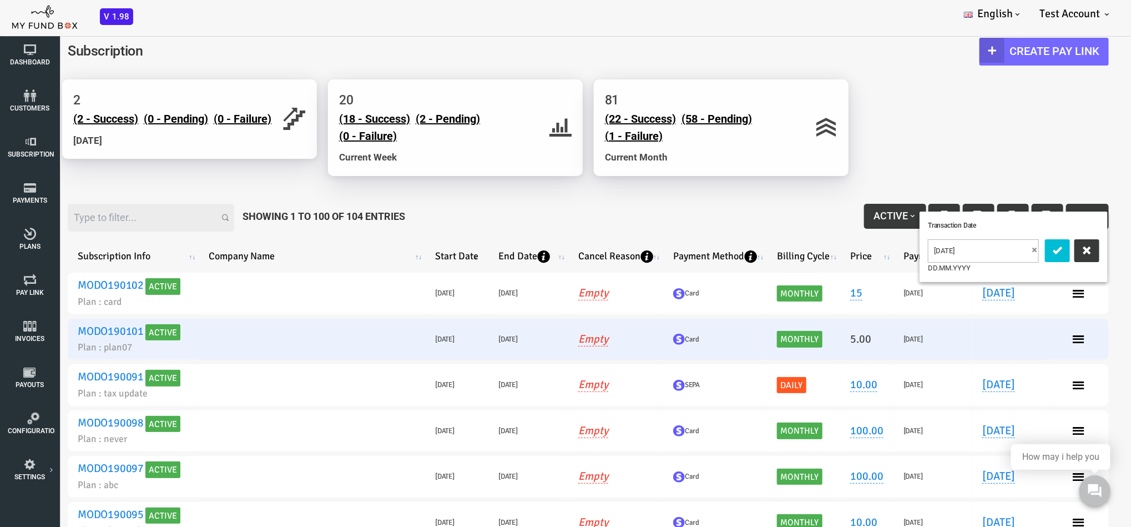
click at [758, 323] on td at bounding box center [965, 339] width 76 height 42
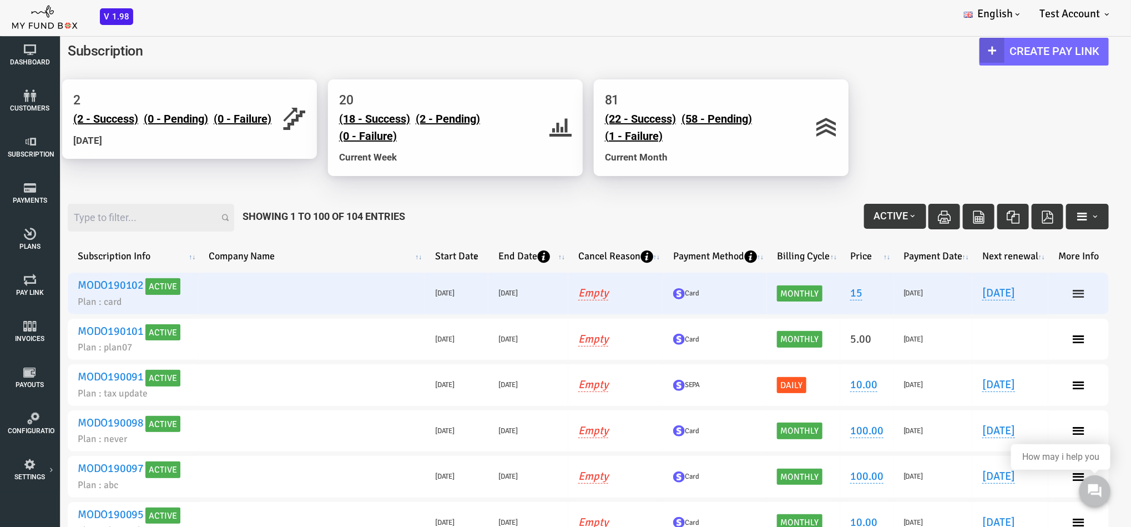
click at [758, 293] on icon at bounding box center [1033, 292] width 13 height 13
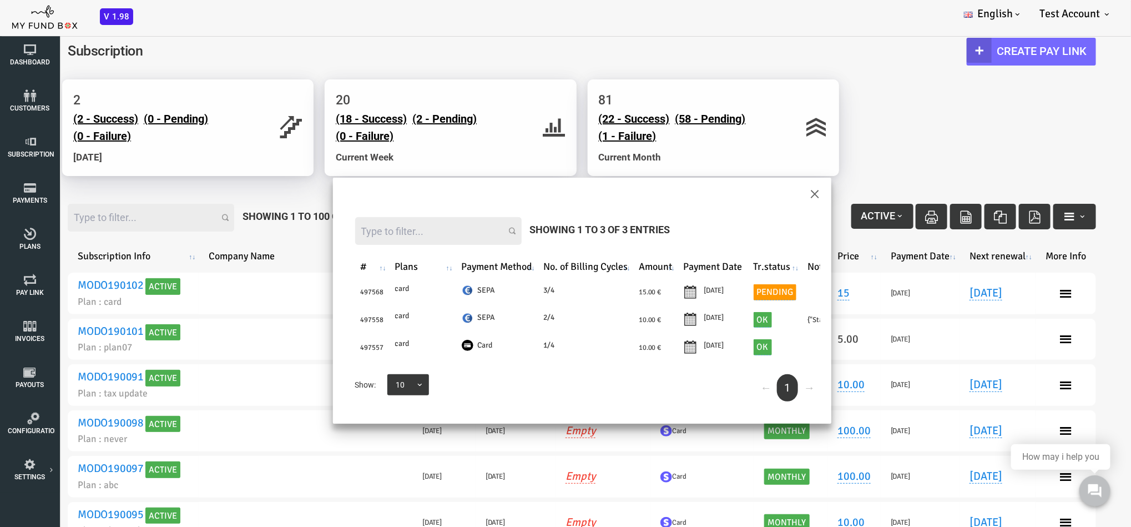
scroll to position [0, 310]
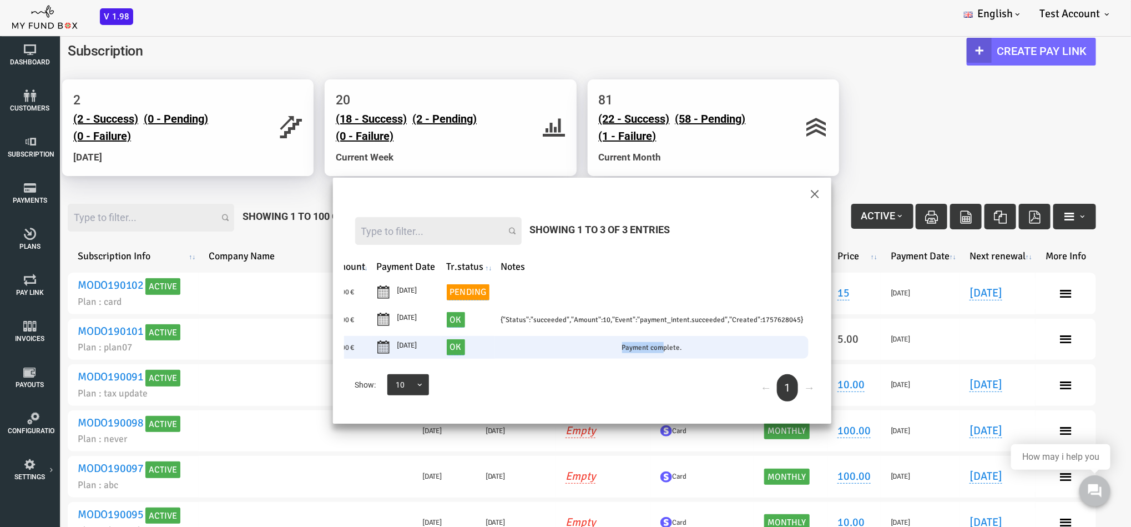
drag, startPoint x: 619, startPoint y: 372, endPoint x: 451, endPoint y: 350, distance: 170.3
click at [451, 350] on table "# Plans Payment Method No. of Billing Cycles Amount Payment Date Tr.status Note…" at bounding box center [383, 307] width 783 height 132
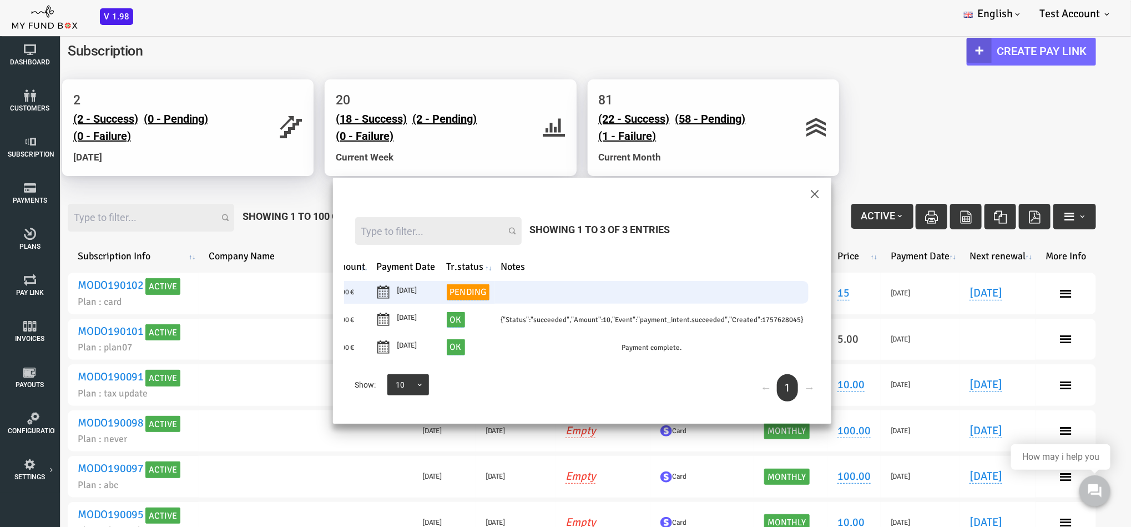
click at [555, 290] on td at bounding box center [607, 291] width 314 height 23
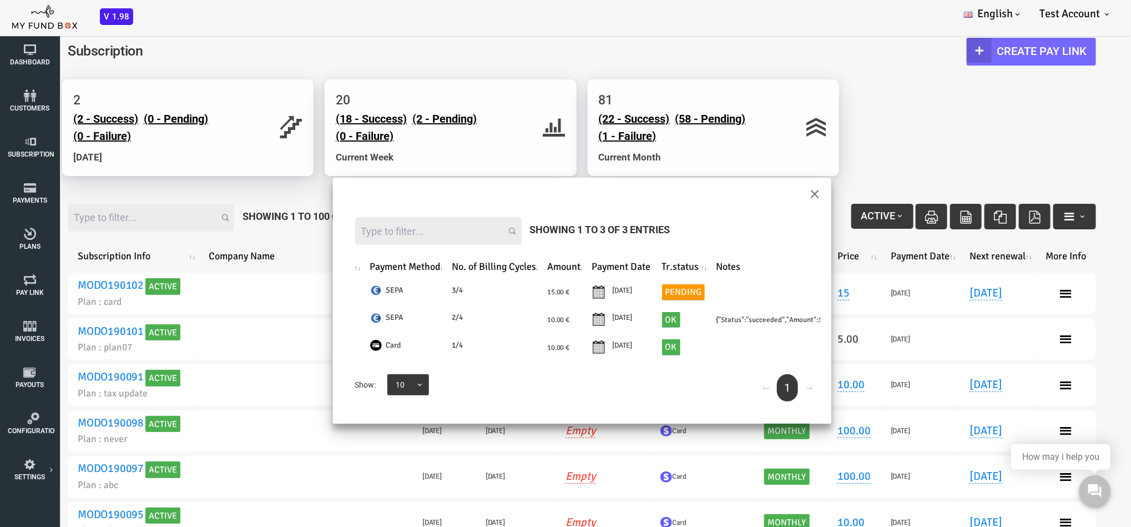
scroll to position [0, 89]
click at [758, 186] on button "×" at bounding box center [770, 192] width 10 height 19
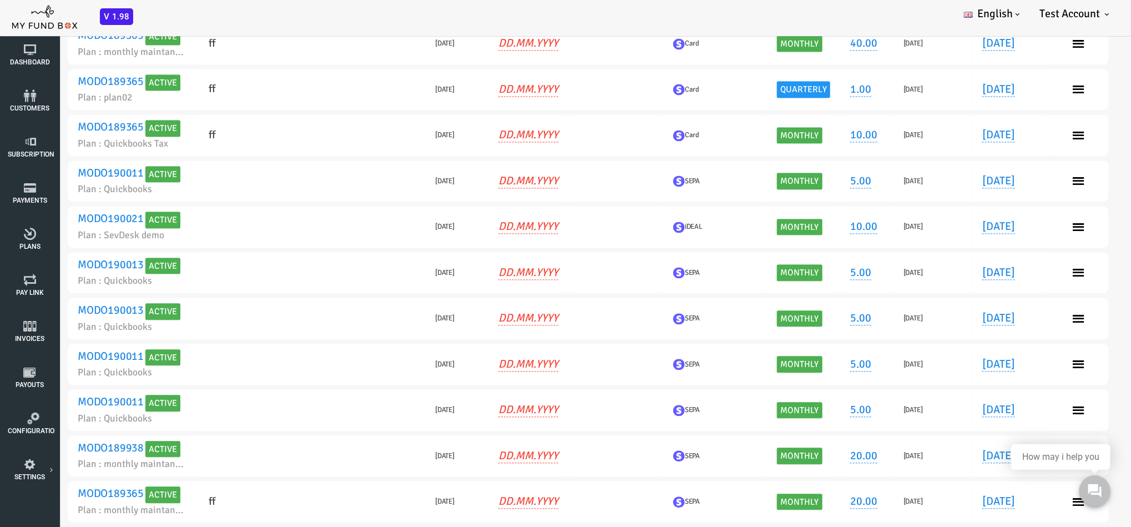
scroll to position [0, 0]
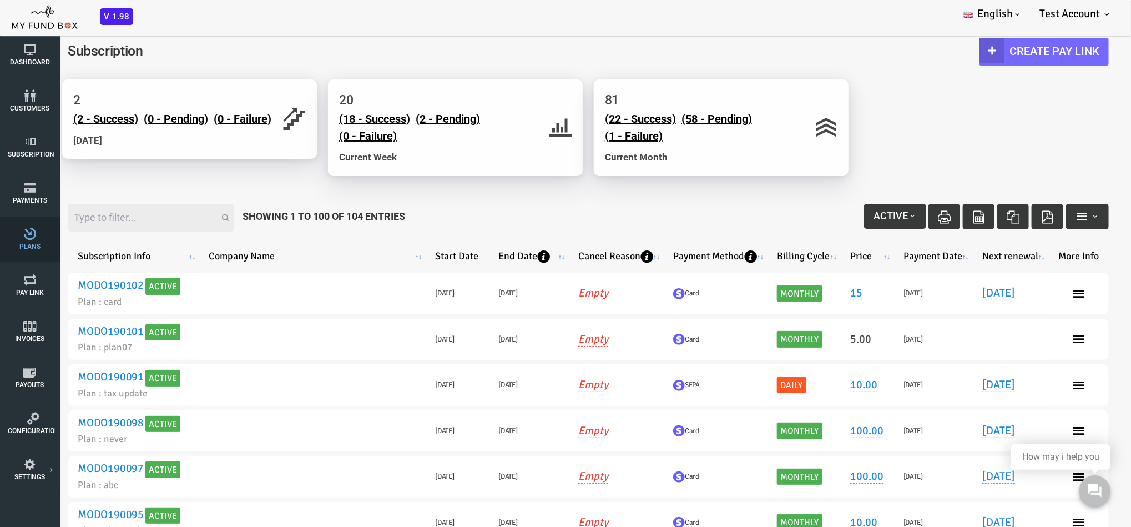
click at [29, 238] on icon at bounding box center [30, 234] width 44 height 12
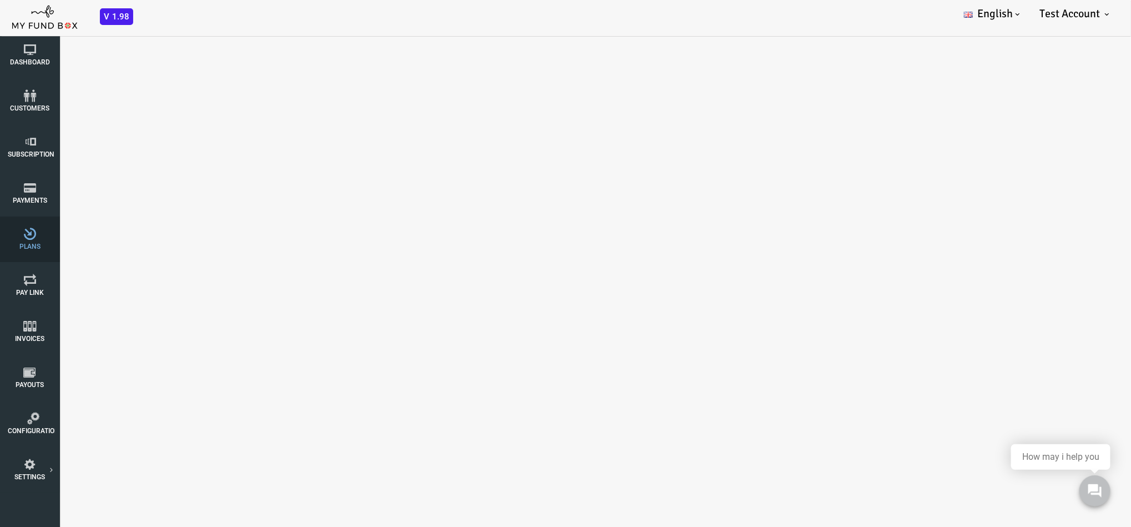
select select "100"
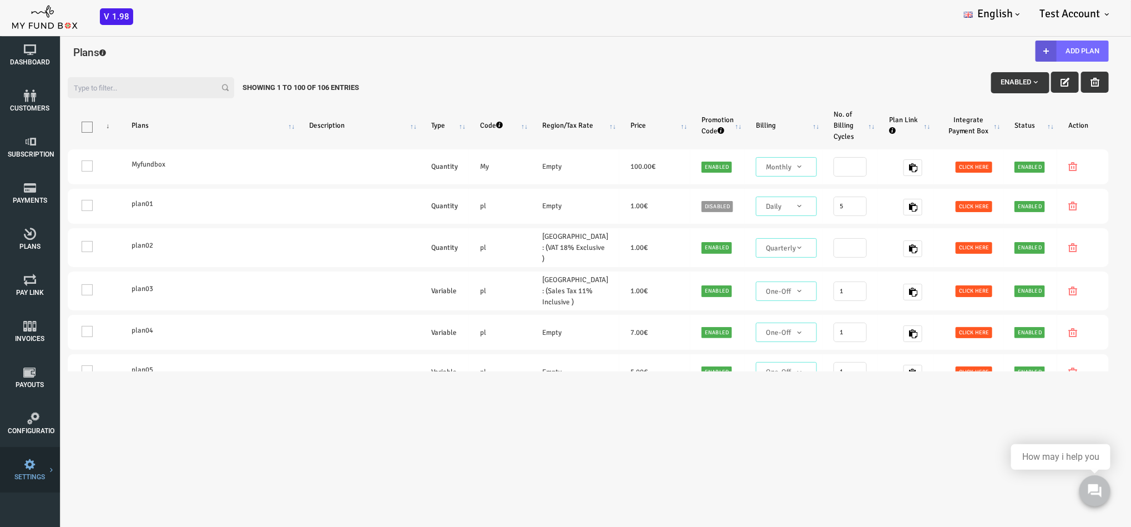
click at [0, 0] on icon at bounding box center [0, 0] width 0 height 0
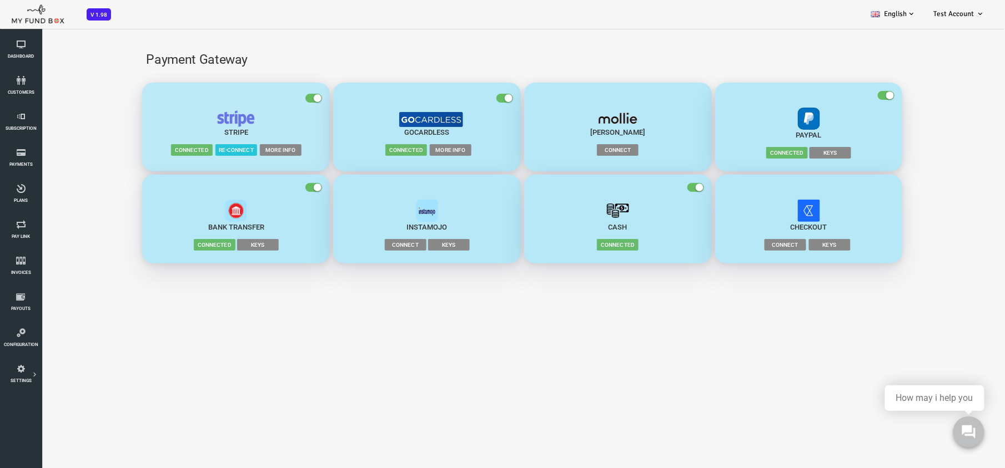
click at [251, 145] on span "More Info" at bounding box center [241, 149] width 42 height 11
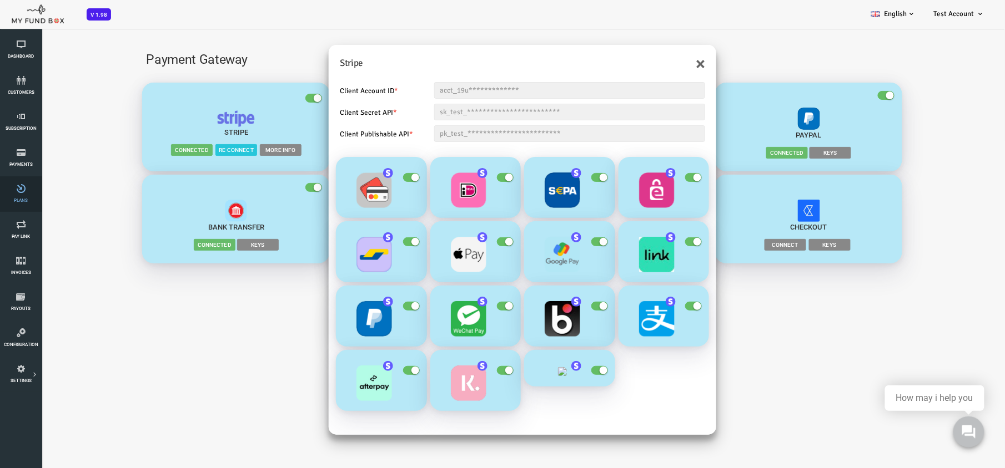
click at [0, 0] on span "Plans" at bounding box center [0, 0] width 0 height 0
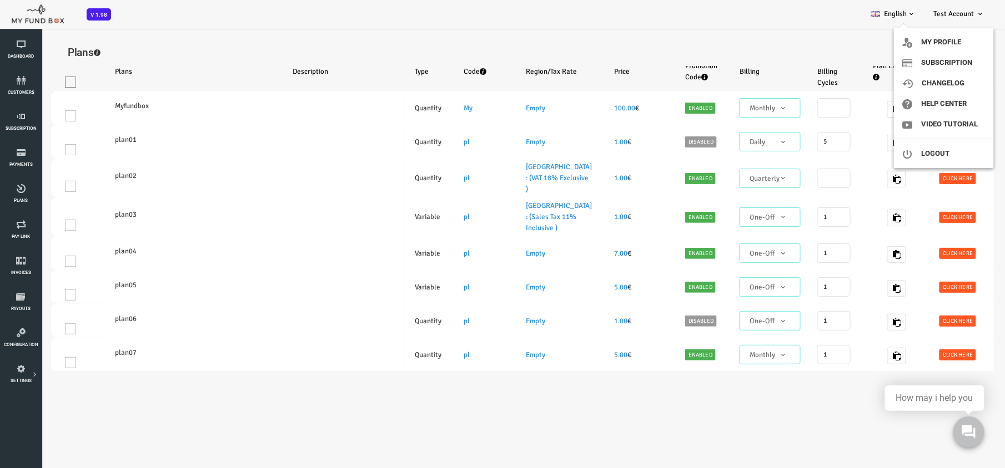
select select "100"
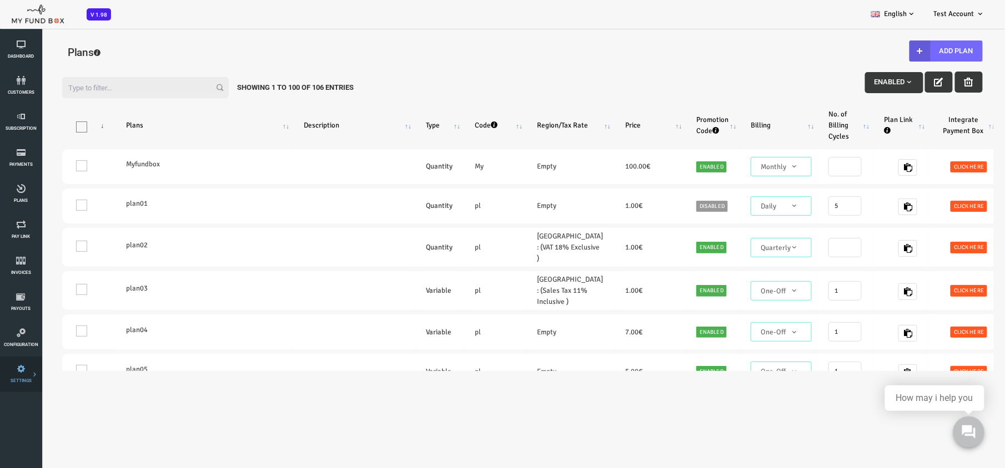
click at [0, 0] on icon at bounding box center [0, 0] width 0 height 0
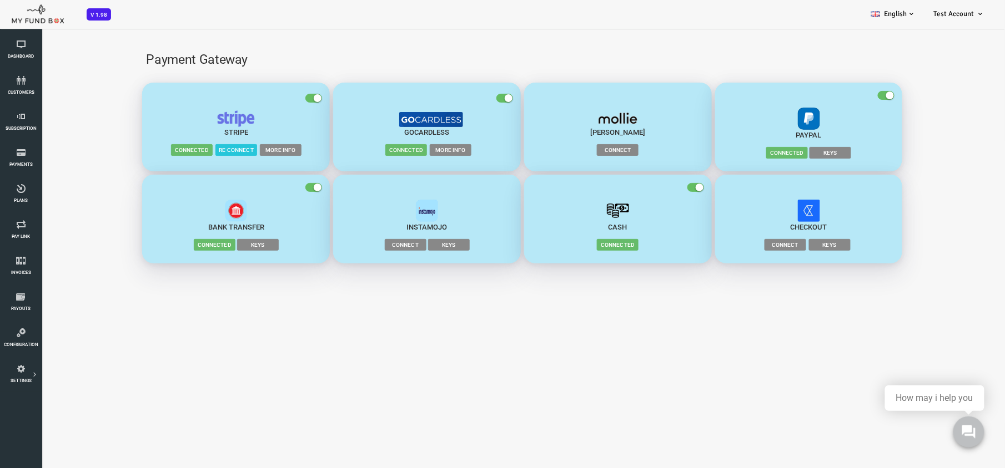
click at [240, 147] on span "More Info" at bounding box center [241, 149] width 42 height 11
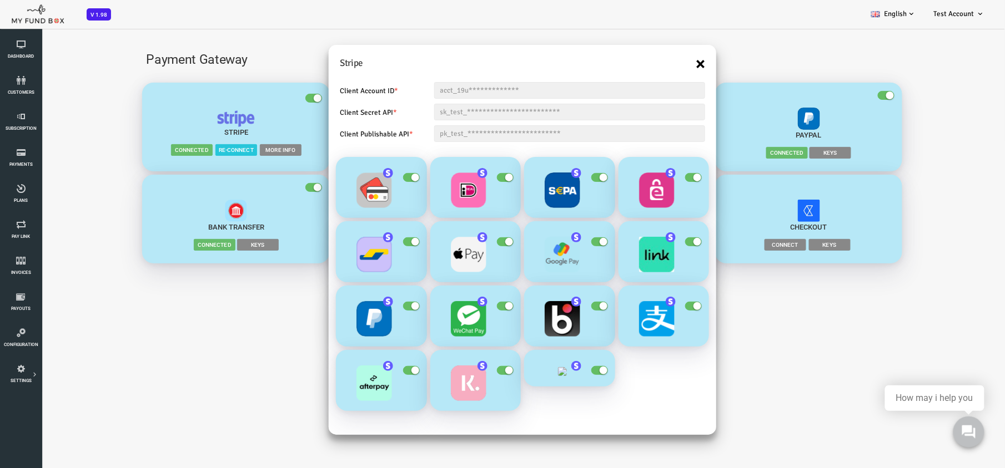
click at [662, 62] on button "×" at bounding box center [660, 63] width 9 height 18
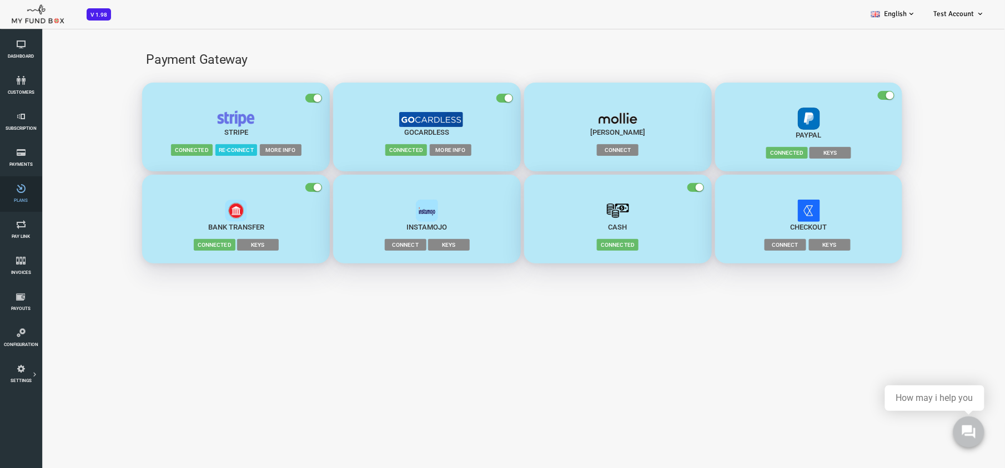
click at [22, 188] on icon at bounding box center [20, 188] width 35 height 9
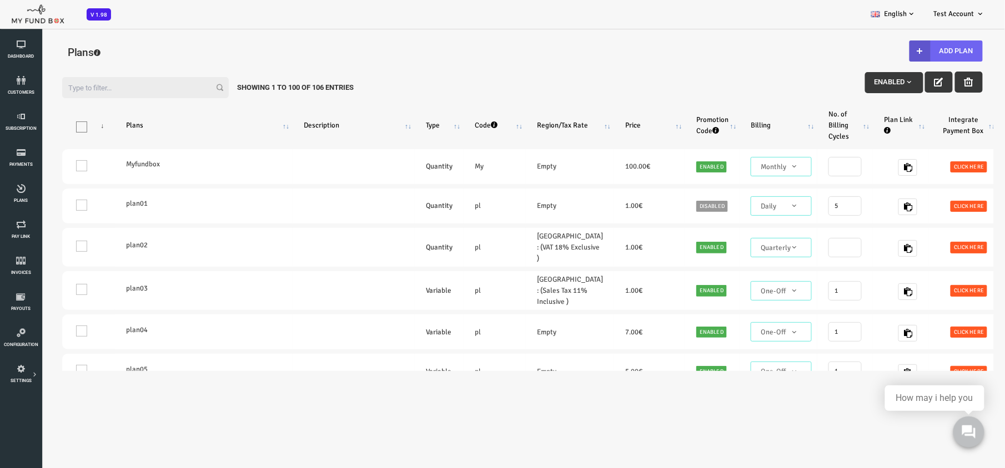
click at [758, 53] on button "Add Plan" at bounding box center [905, 50] width 73 height 21
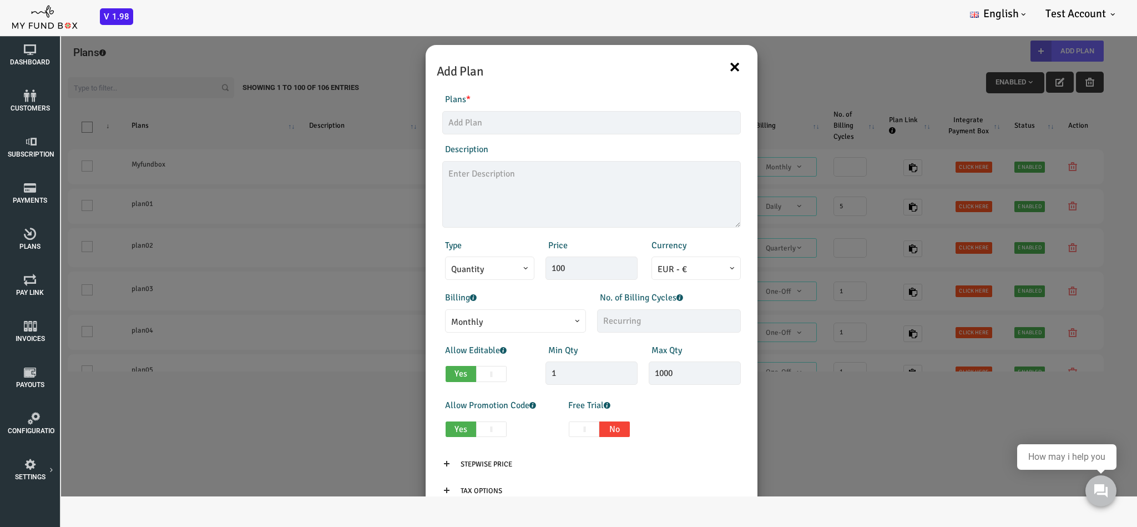
click at [683, 65] on button "×" at bounding box center [689, 66] width 12 height 23
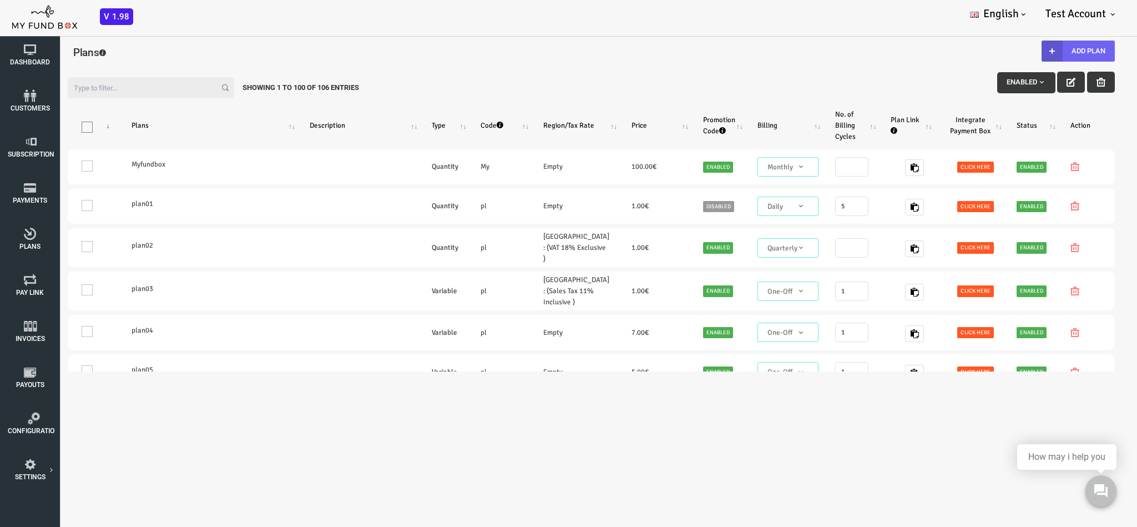
click at [758, 48] on button "Add Plan" at bounding box center [1032, 51] width 73 height 21
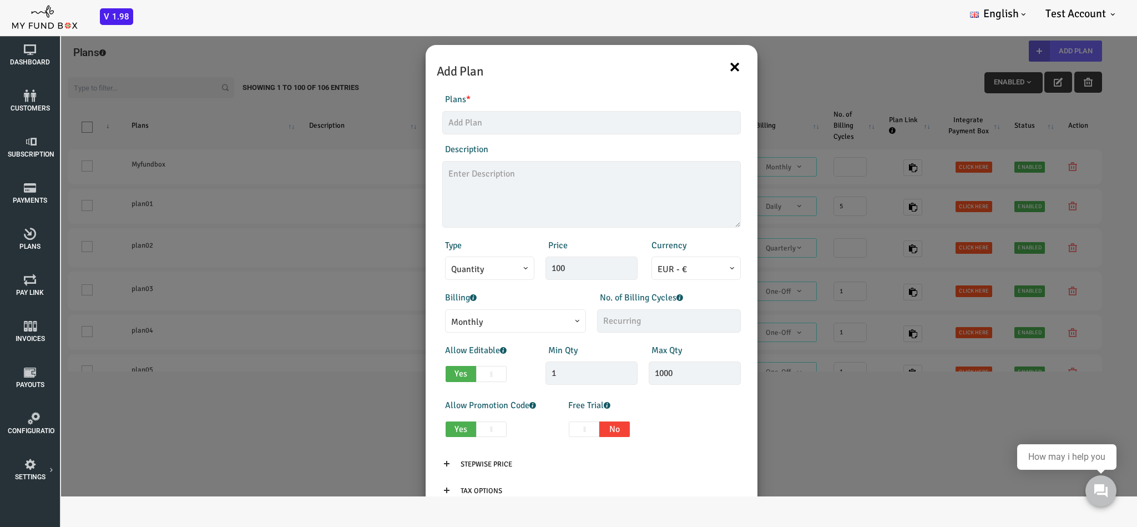
click at [683, 65] on button "×" at bounding box center [689, 66] width 12 height 23
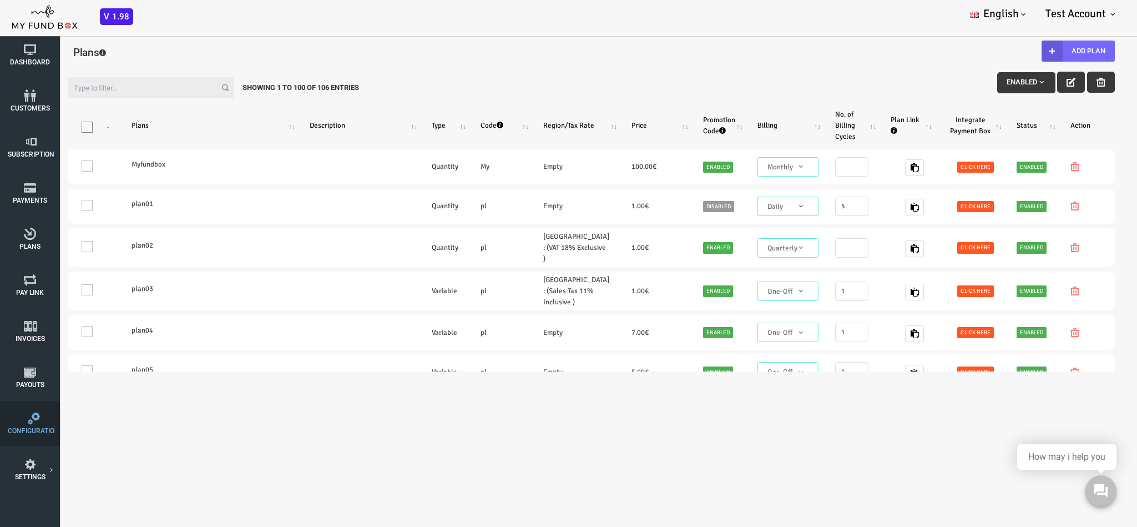
click at [23, 351] on icon at bounding box center [34, 418] width 52 height 12
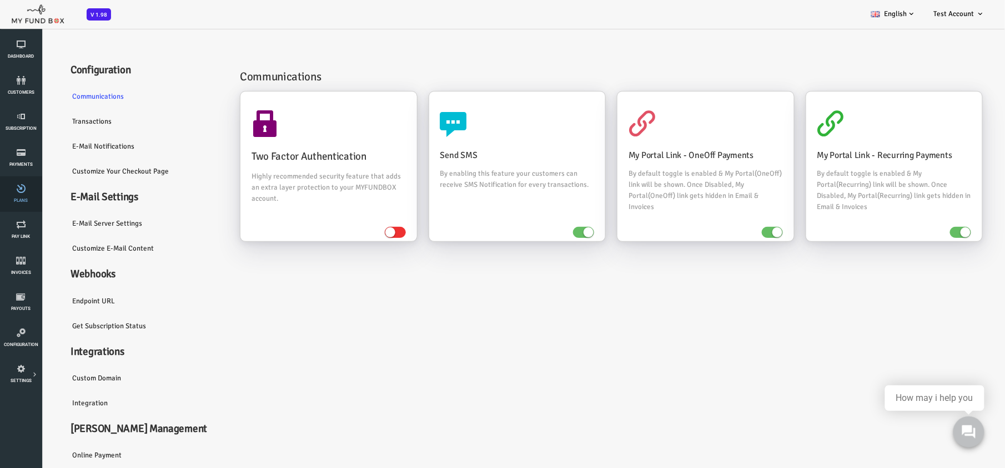
click at [31, 196] on link "Plans" at bounding box center [20, 195] width 35 height 36
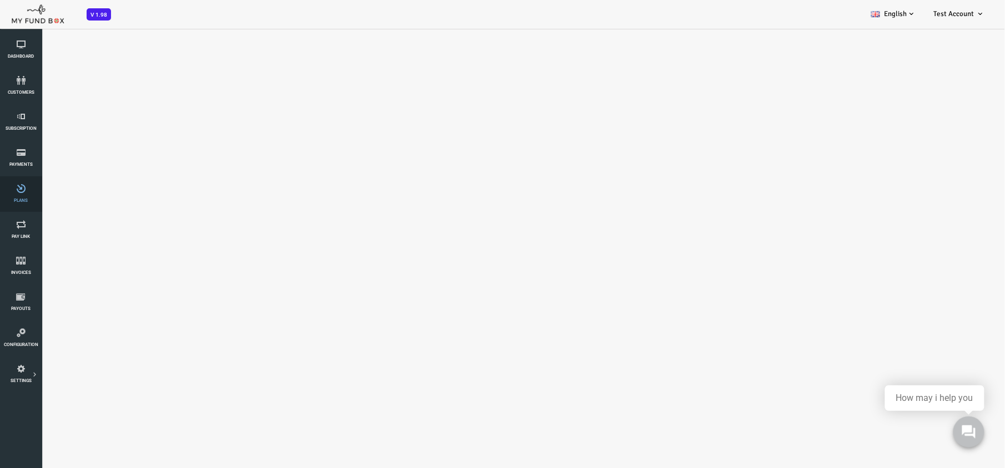
select select "100"
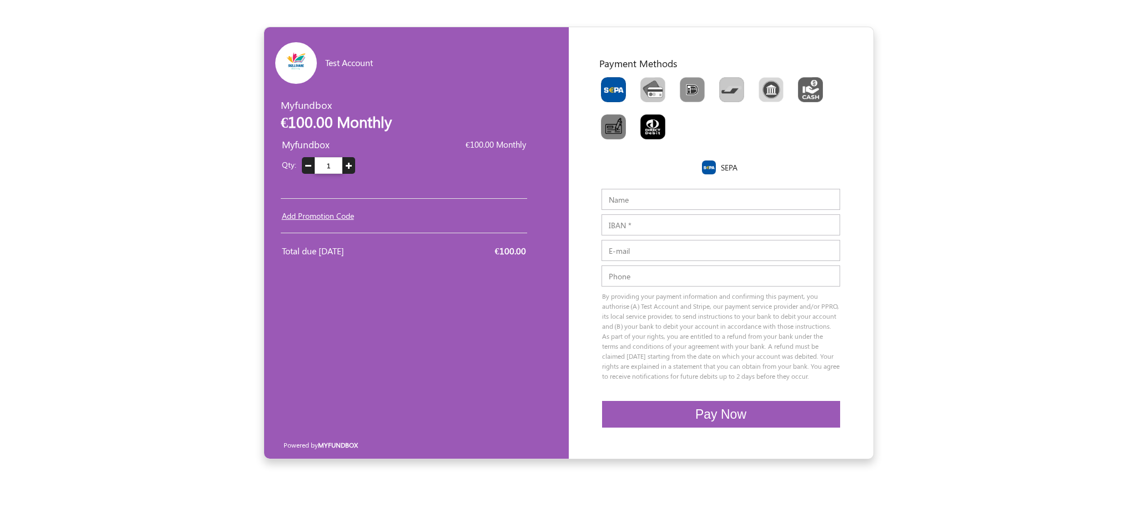
click at [298, 107] on div "Myfundbox €100.00 Monthly" at bounding box center [350, 116] width 139 height 37
click at [340, 125] on h2 "€100.00 Monthly" at bounding box center [350, 122] width 139 height 18
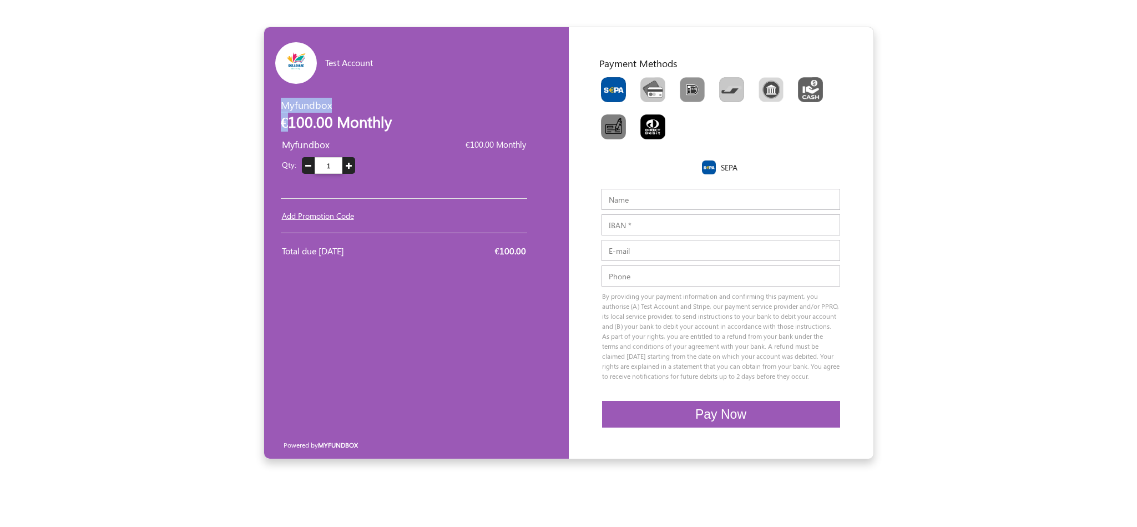
click at [340, 125] on h2 "€100.00 Monthly" at bounding box center [350, 122] width 139 height 18
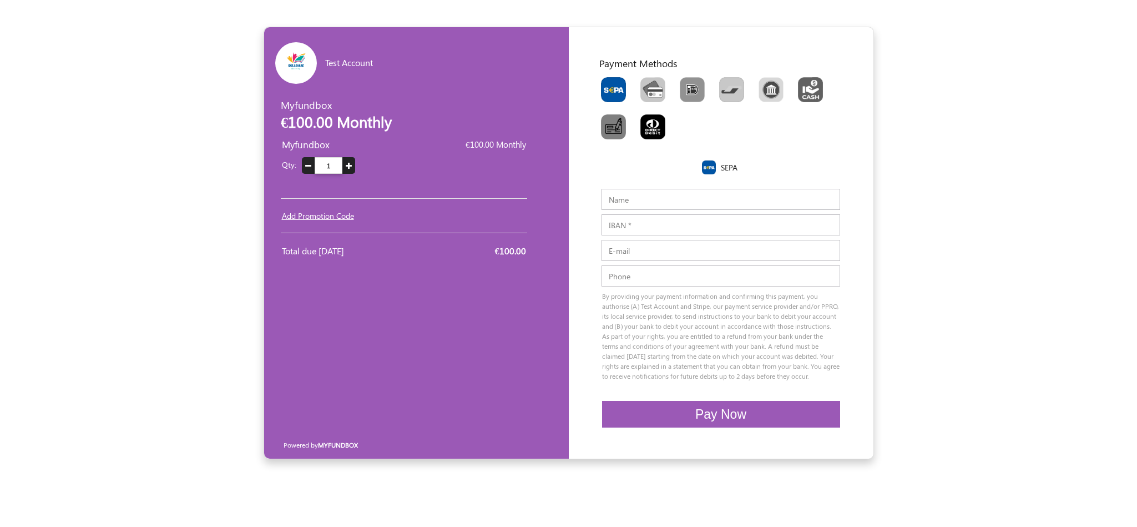
click at [350, 167] on icon "button" at bounding box center [349, 166] width 6 height 8
click at [306, 163] on icon "button" at bounding box center [308, 166] width 6 height 8
click at [653, 92] on img "Toolbar with button groups" at bounding box center [653, 89] width 25 height 25
click at [648, 84] on input "Toolbar with button groups" at bounding box center [644, 80] width 7 height 7
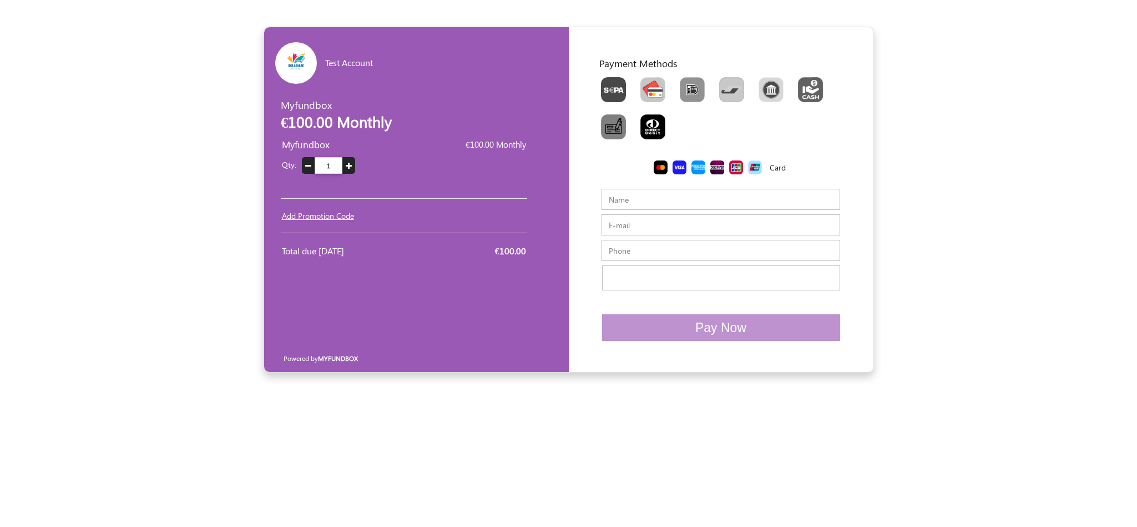
radio input "true"
click at [634, 94] on label "Toolbar with button groups" at bounding box center [652, 89] width 39 height 33
click at [641, 84] on input "Toolbar with button groups" at bounding box center [644, 80] width 7 height 7
click at [643, 92] on img "Toolbar with button groups" at bounding box center [653, 89] width 25 height 25
click at [643, 84] on input "Toolbar with button groups" at bounding box center [644, 80] width 7 height 7
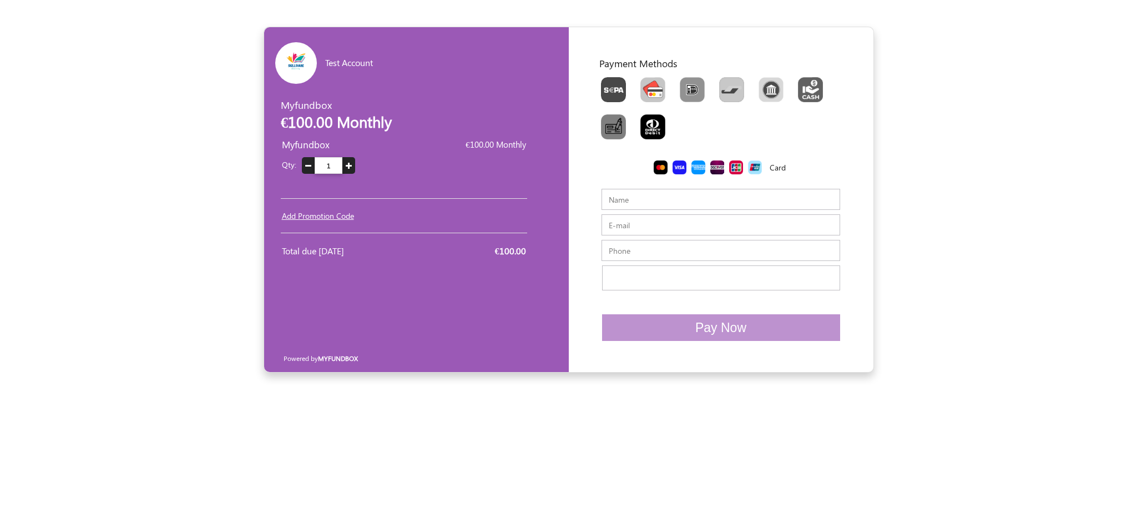
click at [681, 203] on input "Name" at bounding box center [721, 199] width 239 height 21
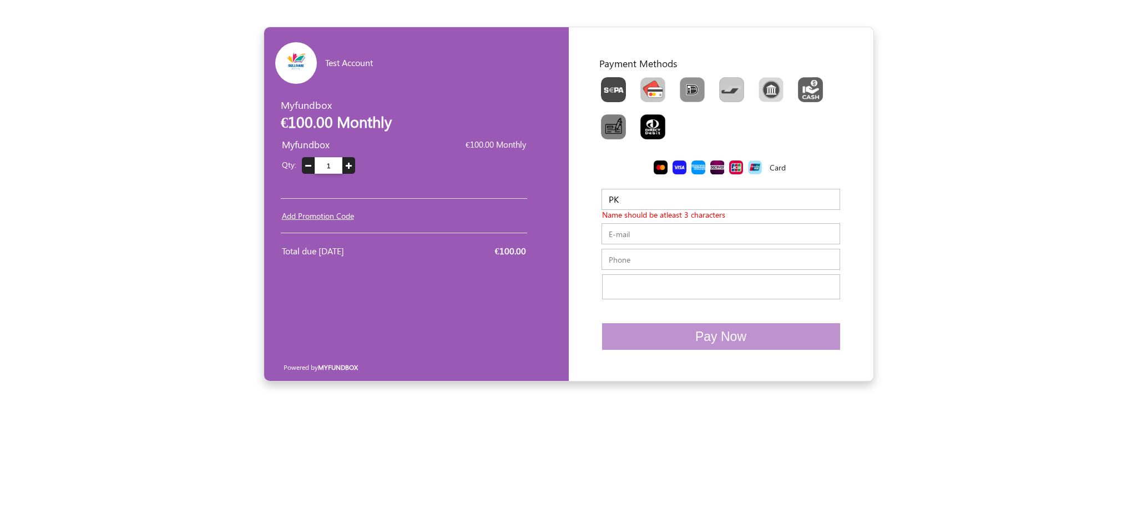
click at [681, 203] on input "PK" at bounding box center [721, 199] width 239 height 21
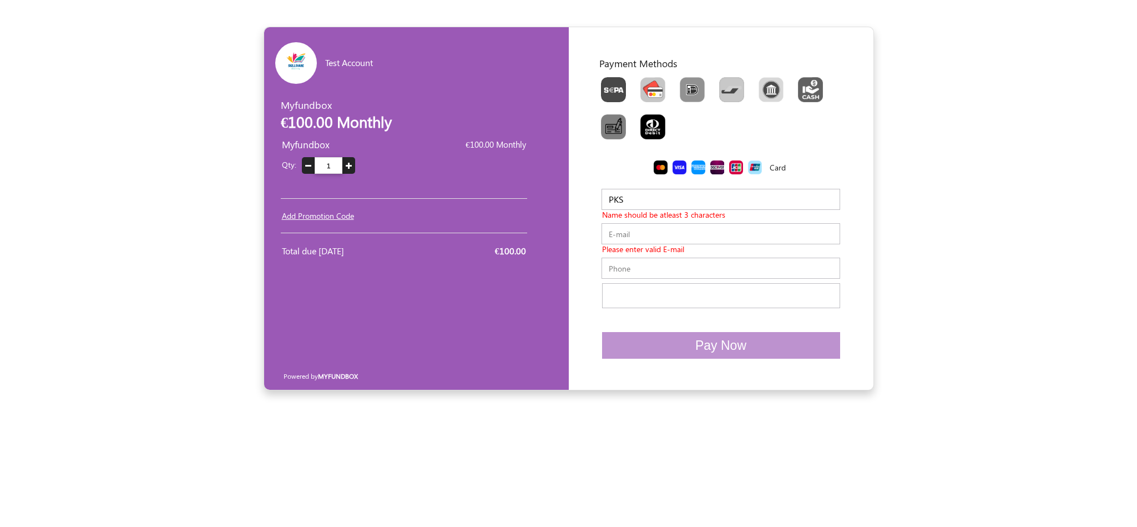
type input "PKS"
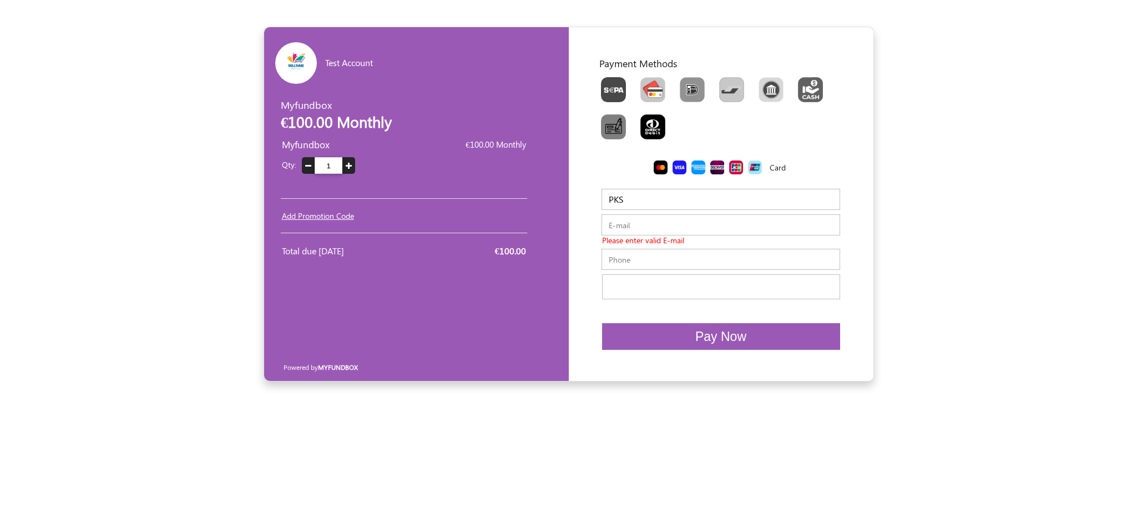
click at [672, 238] on div "E-mail Please enter valid E-mail" at bounding box center [721, 231] width 255 height 34
click at [669, 225] on input "mohamed.dalha@myfundbox.de" at bounding box center [721, 224] width 239 height 21
type input "mohamed.dalha1236@myfundbox.de"
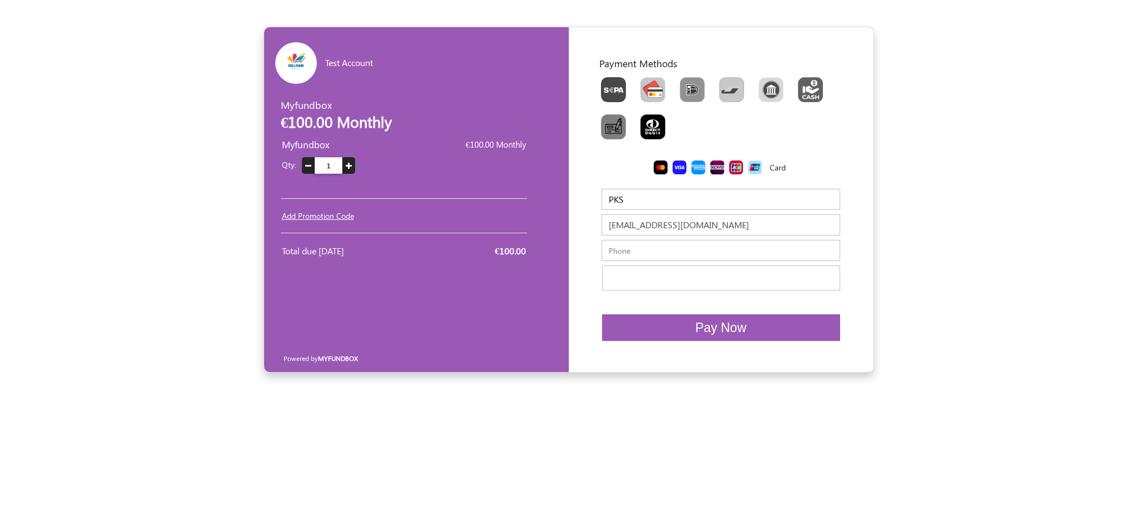
click at [652, 255] on input "text" at bounding box center [721, 250] width 239 height 21
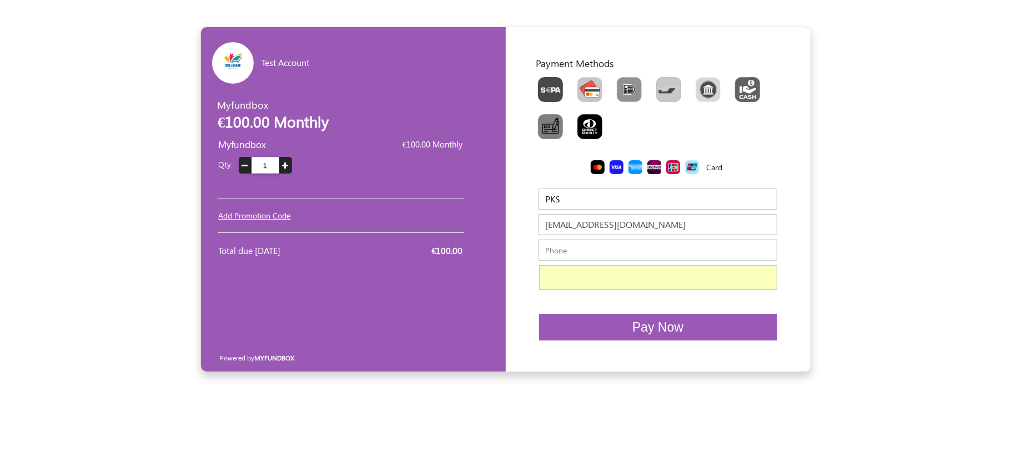
click at [697, 331] on button "Pay Now" at bounding box center [658, 327] width 238 height 27
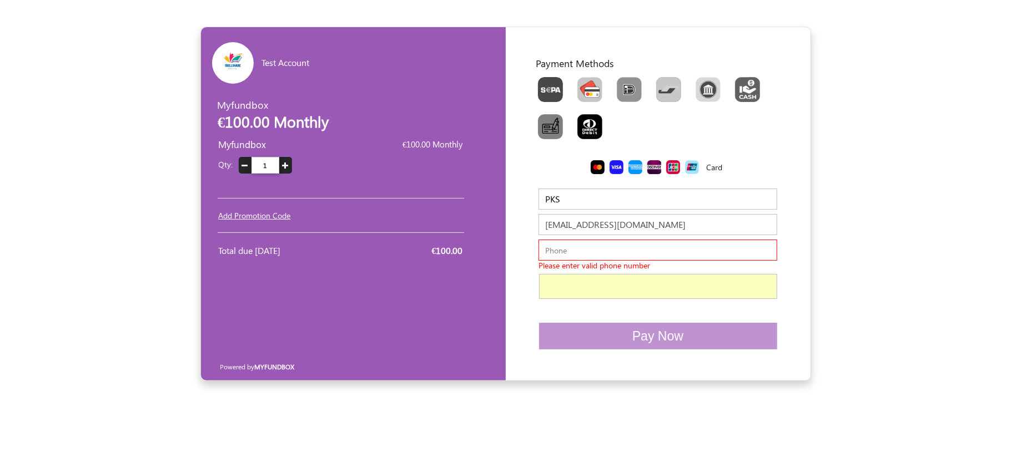
click at [643, 255] on input "text" at bounding box center [657, 250] width 239 height 21
type input "08300521700"
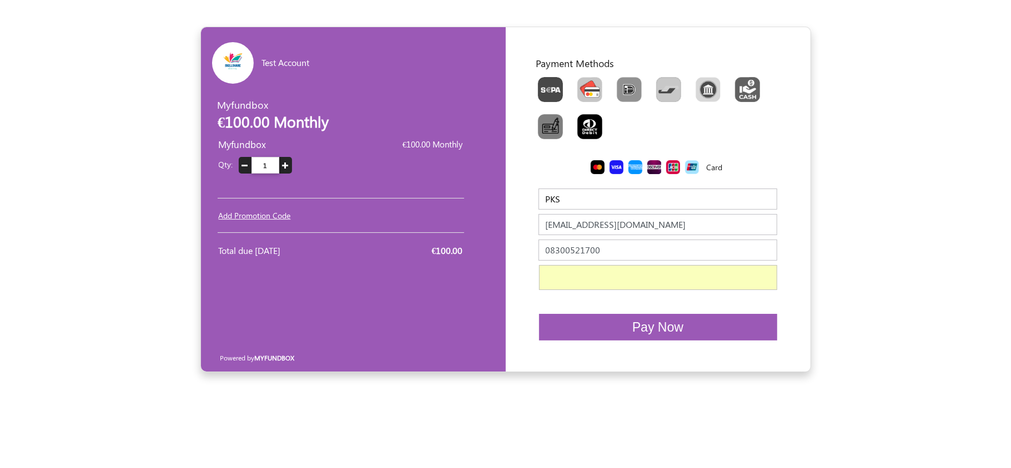
click at [669, 325] on span "Pay Now" at bounding box center [657, 327] width 51 height 14
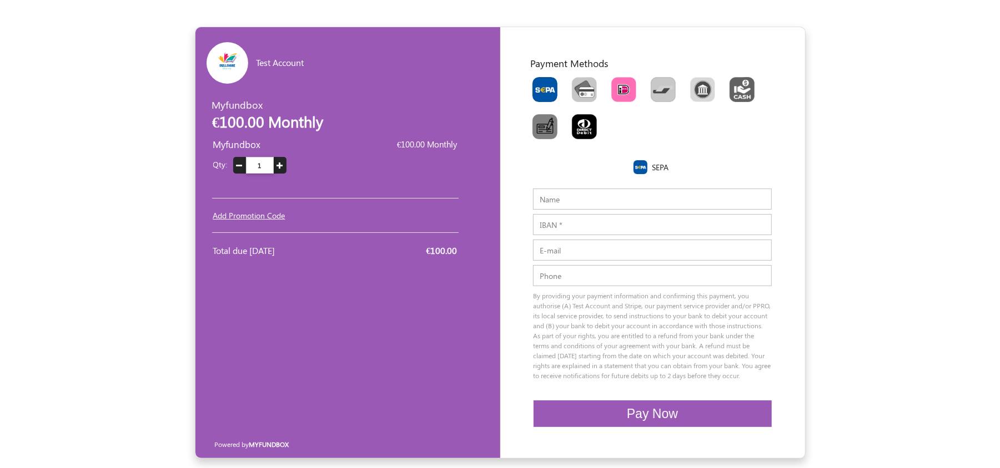
click at [633, 84] on img "Toolbar with button groups" at bounding box center [623, 89] width 25 height 25
click at [618, 84] on input "Toolbar with button groups" at bounding box center [614, 80] width 7 height 7
radio input "true"
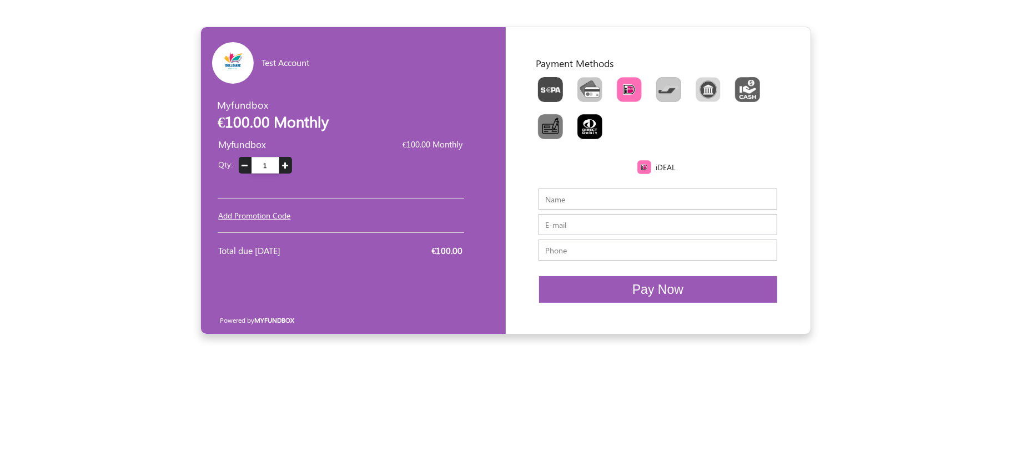
click at [625, 201] on input "Name" at bounding box center [657, 199] width 239 height 21
type input "TEST"
click at [579, 229] on input "E-mail" at bounding box center [657, 224] width 239 height 21
type input "dalkha@myfundbox.com"
click at [599, 247] on input "text" at bounding box center [657, 250] width 239 height 21
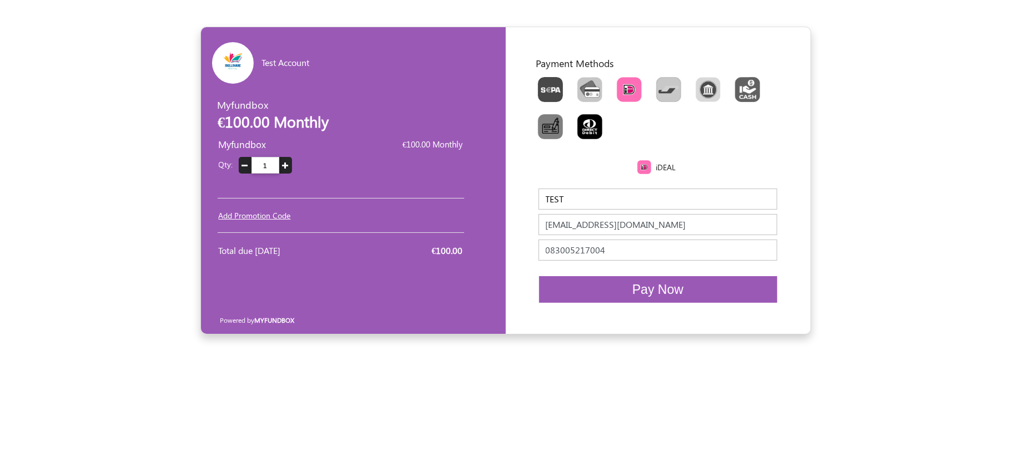
type input "083005217004"
click at [618, 284] on button "Pay Now" at bounding box center [658, 289] width 238 height 27
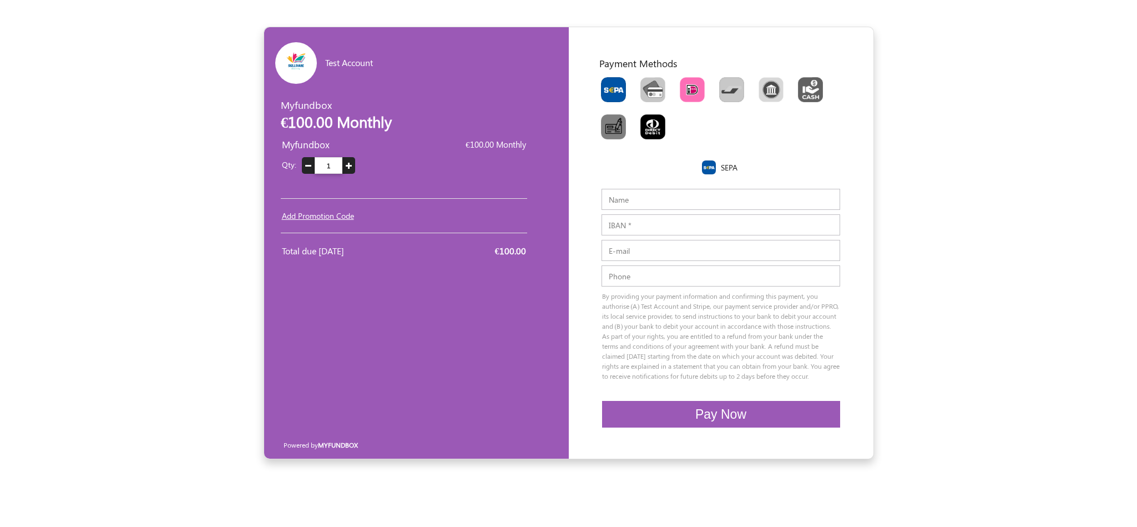
click at [699, 84] on img "Toolbar with button groups" at bounding box center [692, 89] width 25 height 25
click at [687, 84] on input "Toolbar with button groups" at bounding box center [683, 80] width 7 height 7
radio input "true"
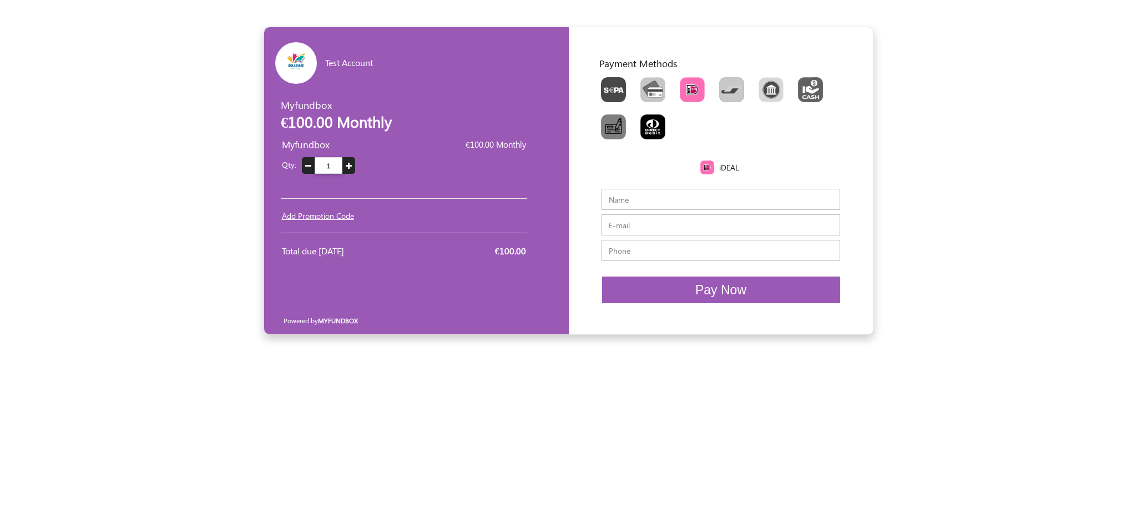
click at [682, 195] on input "Name" at bounding box center [721, 199] width 239 height 21
type input "sghsgh"
click at [620, 221] on input "E-mail" at bounding box center [721, 224] width 239 height 21
type input "[PERSON_NAME][EMAIL_ADDRESS][DOMAIN_NAME]"
drag, startPoint x: 682, startPoint y: 246, endPoint x: 683, endPoint y: 254, distance: 7.3
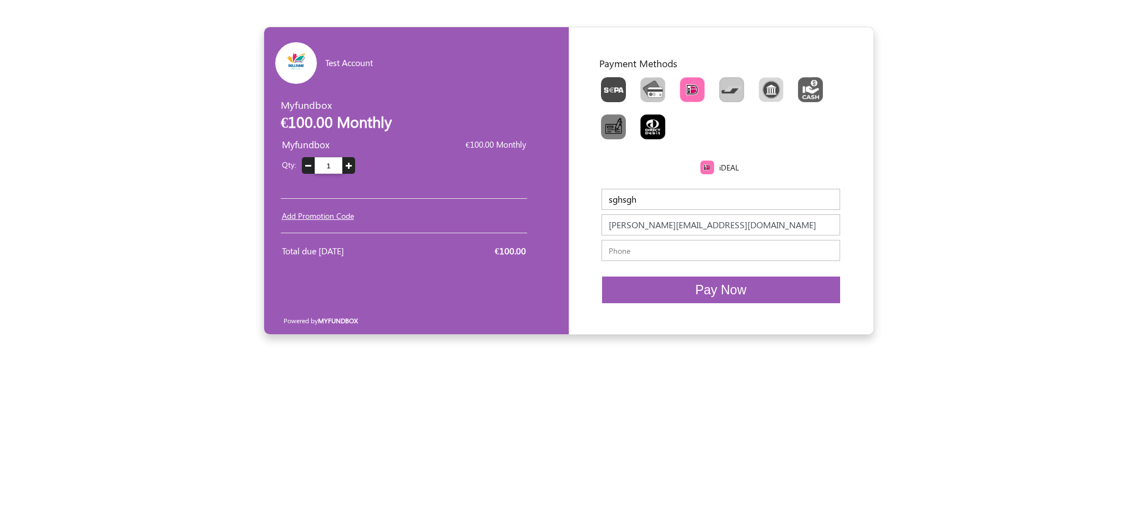
click at [682, 246] on input "text" at bounding box center [721, 250] width 239 height 21
type input "08300521700"
click at [713, 286] on span "Pay Now" at bounding box center [721, 290] width 51 height 14
